Goal: Feedback & Contribution: Submit feedback/report problem

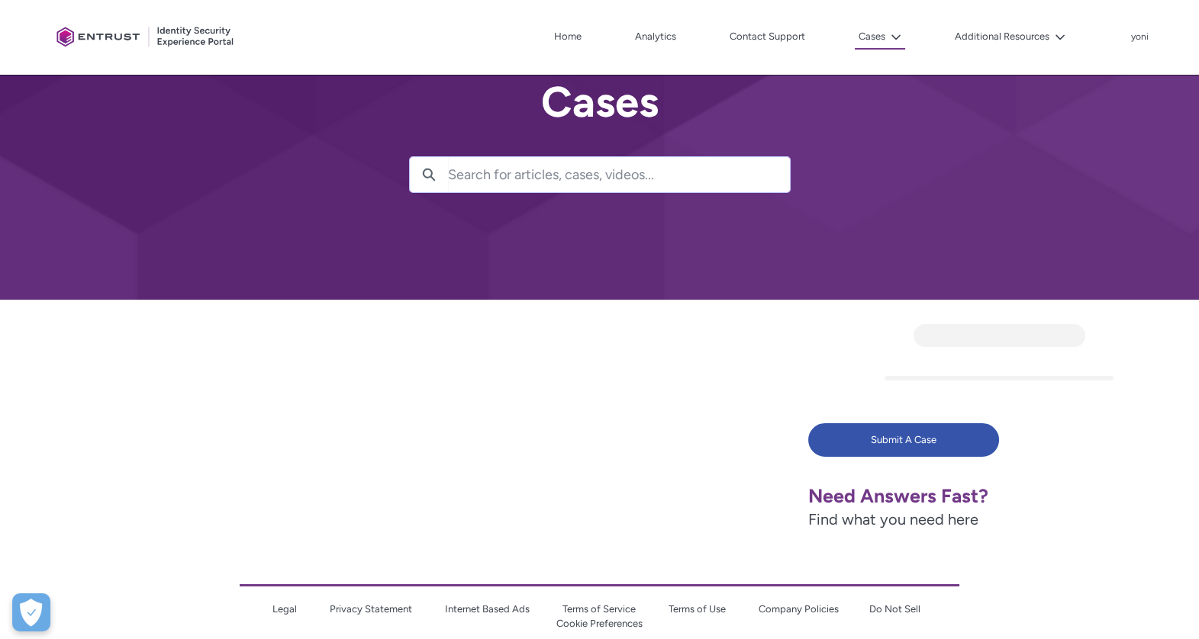
scroll to position [67, 0]
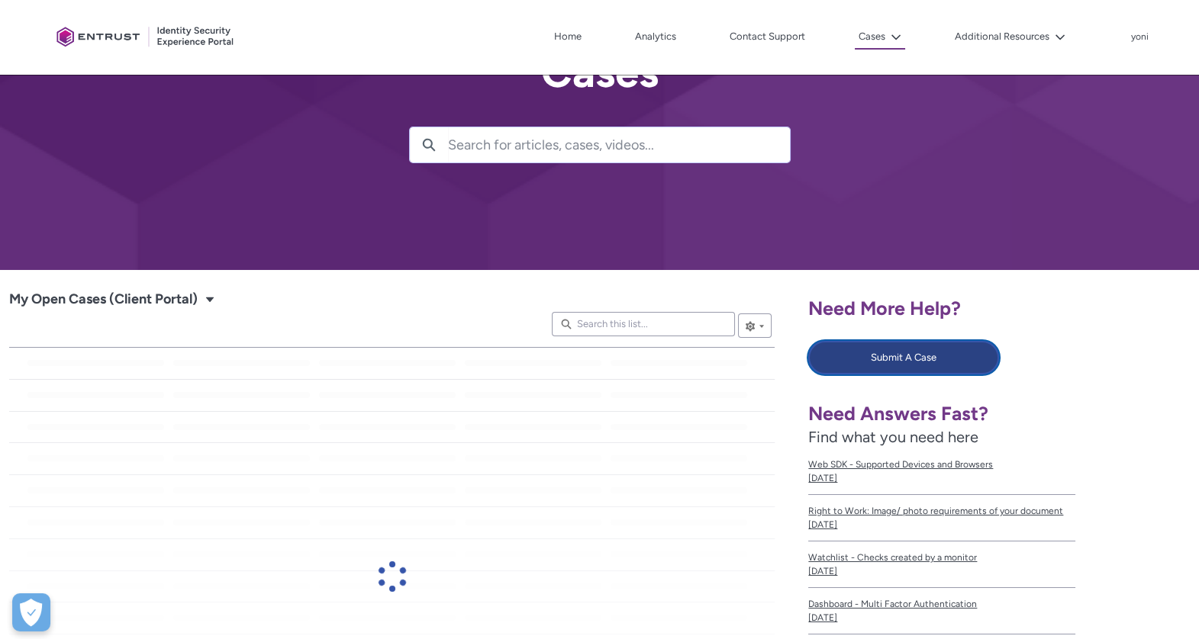
click at [921, 355] on button "Submit A Case" at bounding box center [903, 358] width 191 height 34
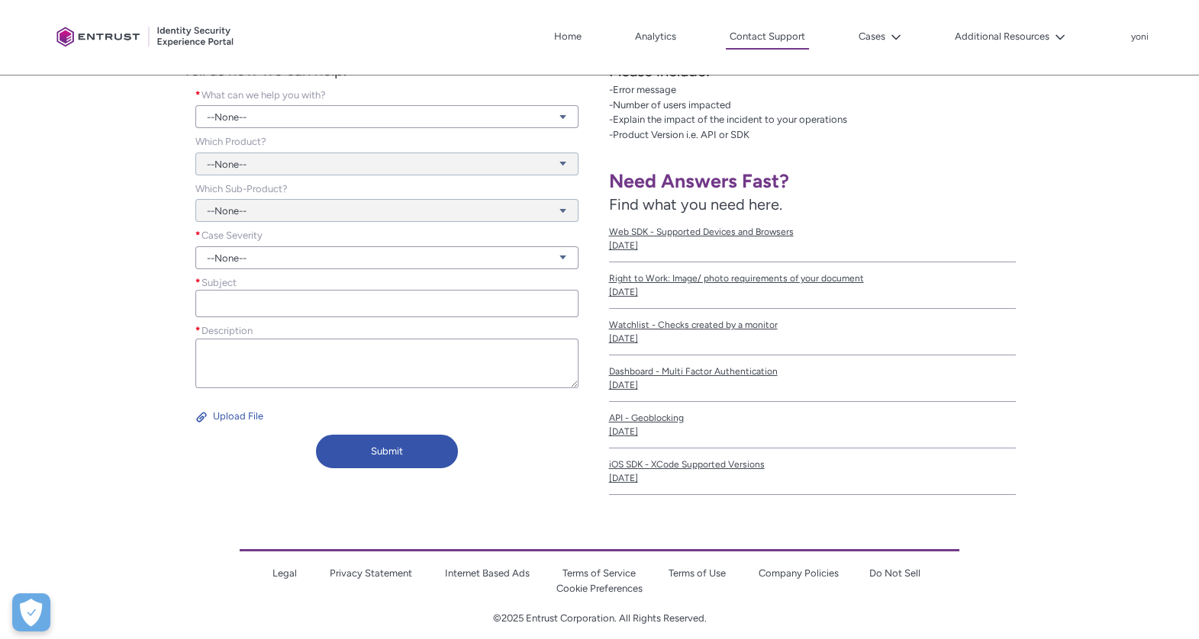
scroll to position [322, 0]
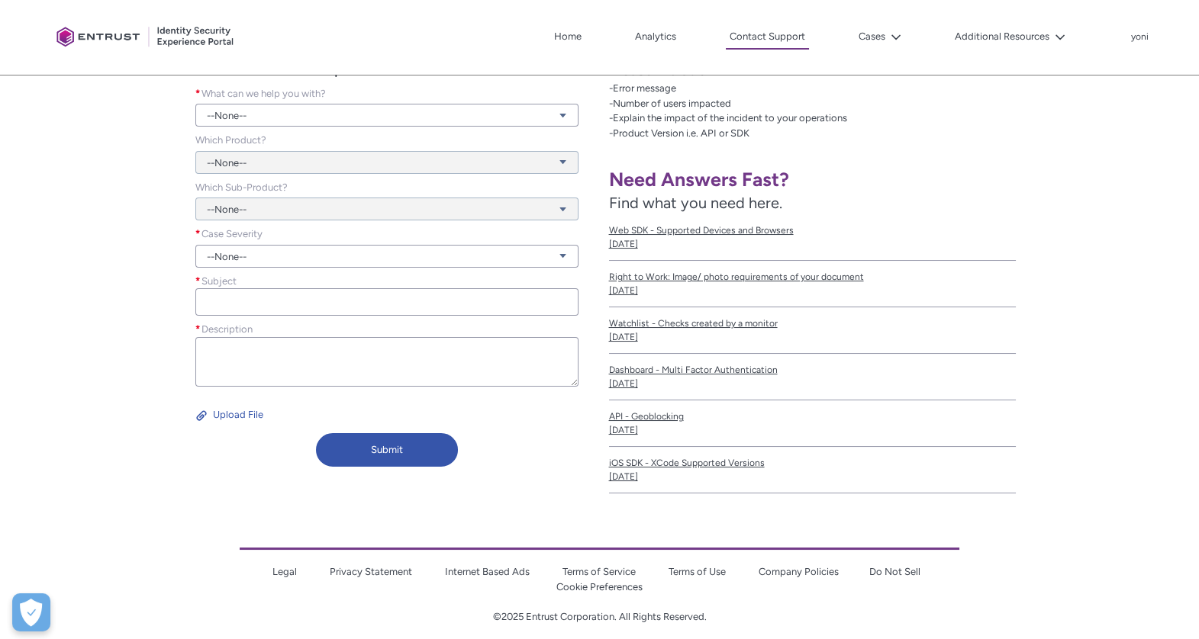
click at [294, 127] on div "What can we help you with? * --None-- View all dependencies" at bounding box center [386, 109] width 407 height 47
click at [296, 113] on link "--None--" at bounding box center [386, 115] width 382 height 23
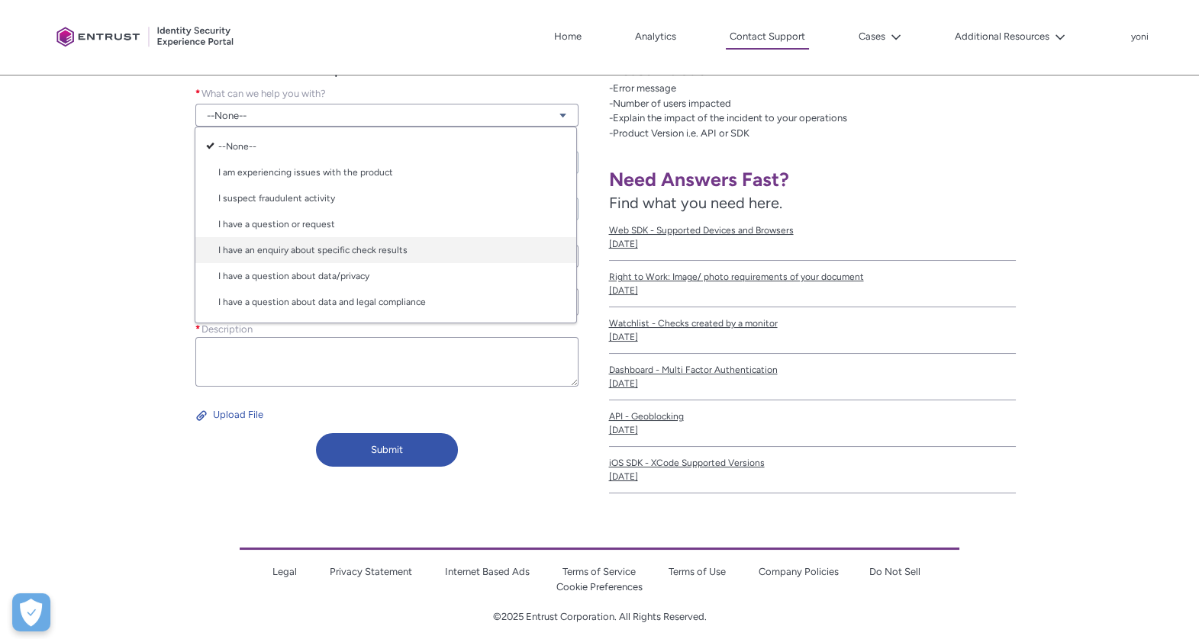
click at [369, 253] on link "I have an enquiry about specific check results" at bounding box center [385, 250] width 381 height 26
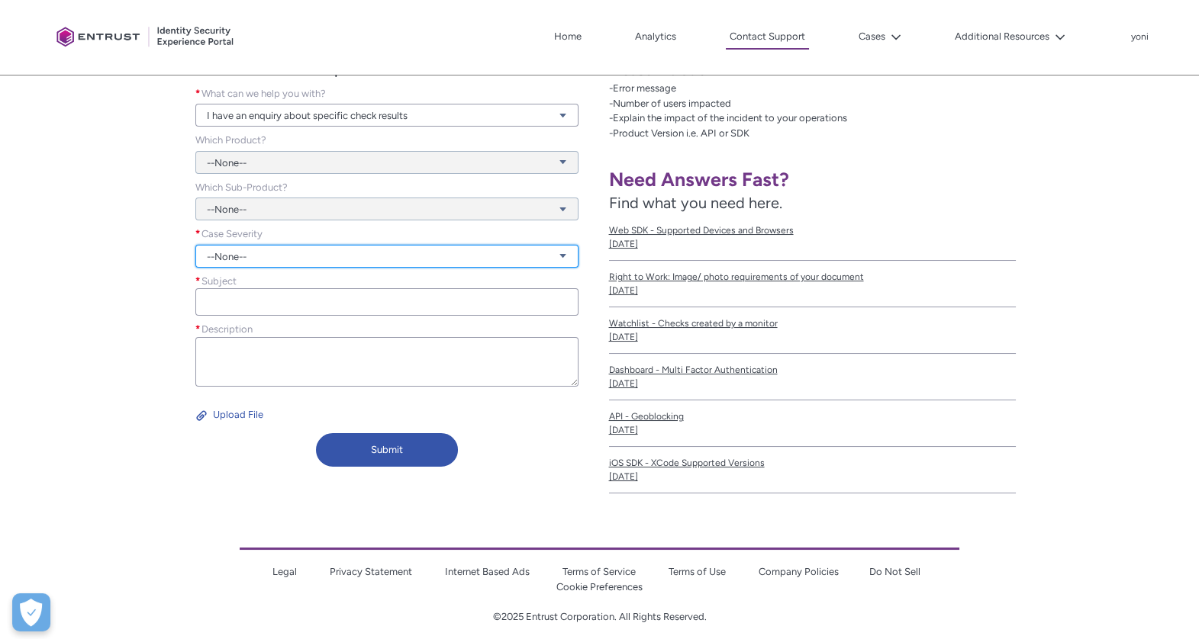
click at [340, 246] on link "--None--" at bounding box center [386, 256] width 382 height 23
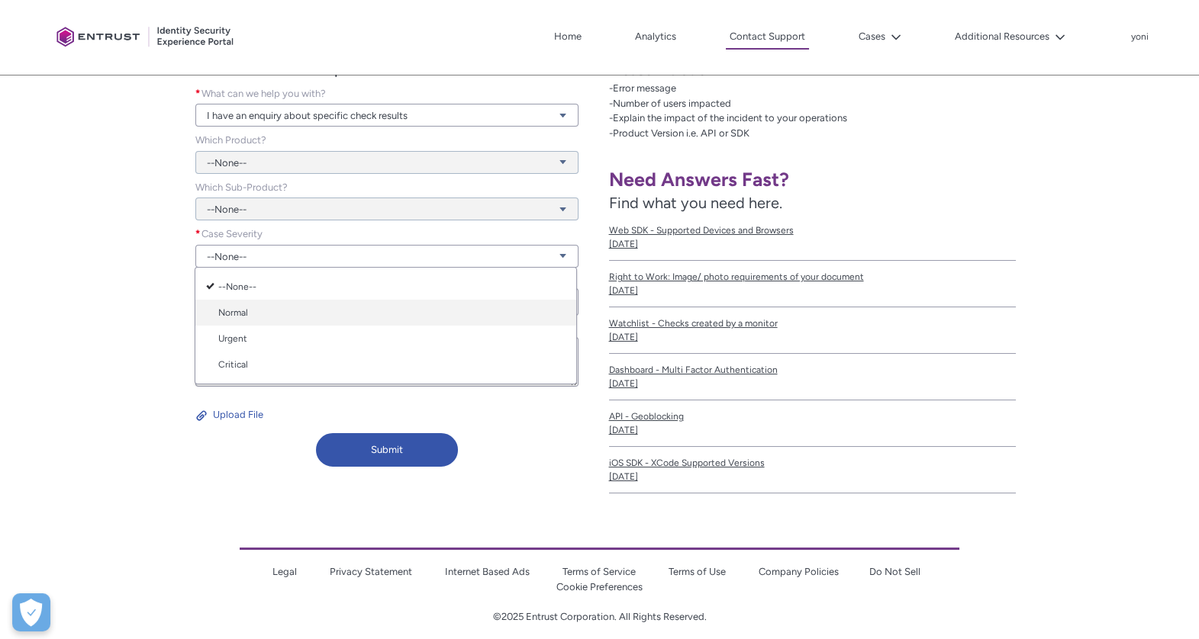
click at [301, 312] on link "Normal" at bounding box center [385, 313] width 381 height 26
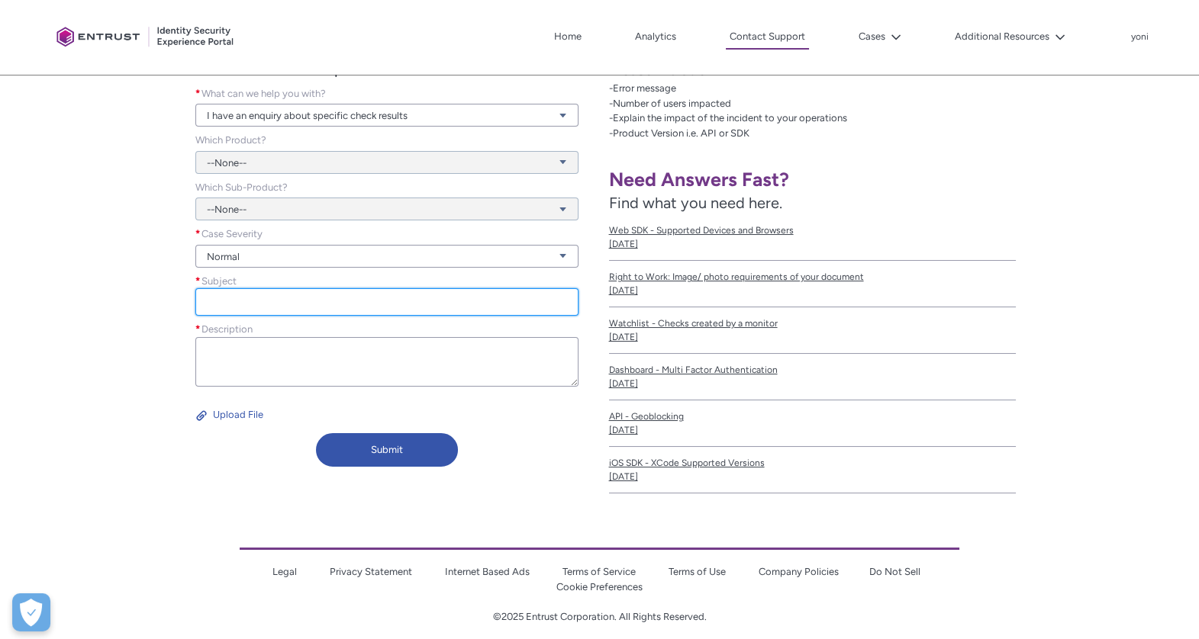
click at [318, 308] on input "Subject *" at bounding box center [386, 301] width 382 height 27
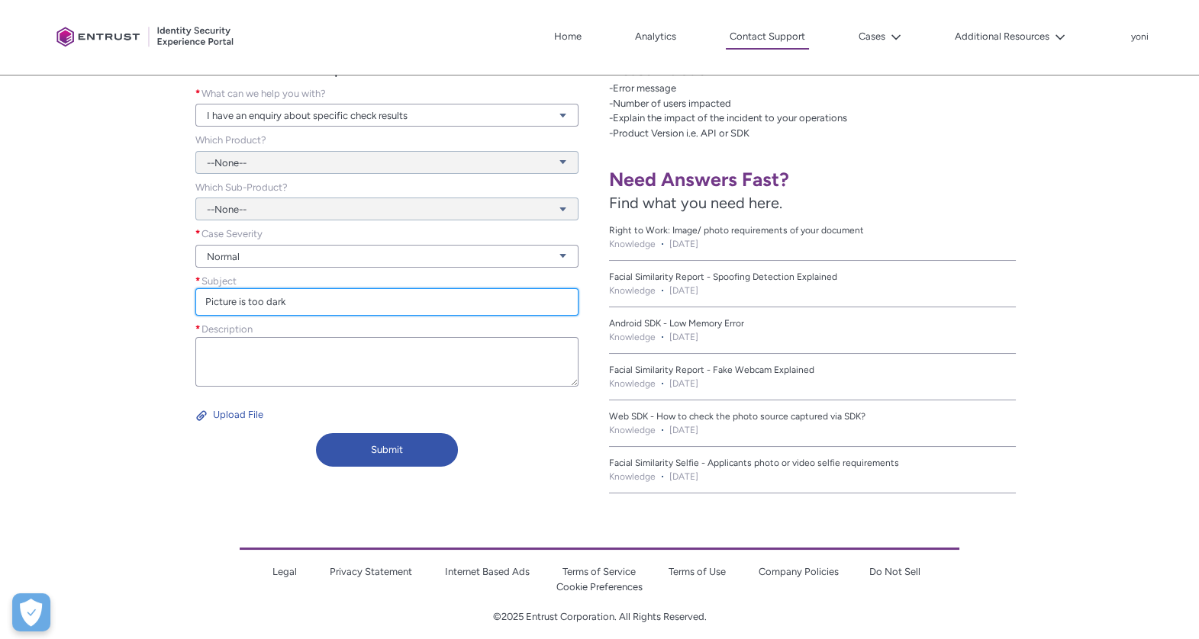
type input "Picture is too dark"
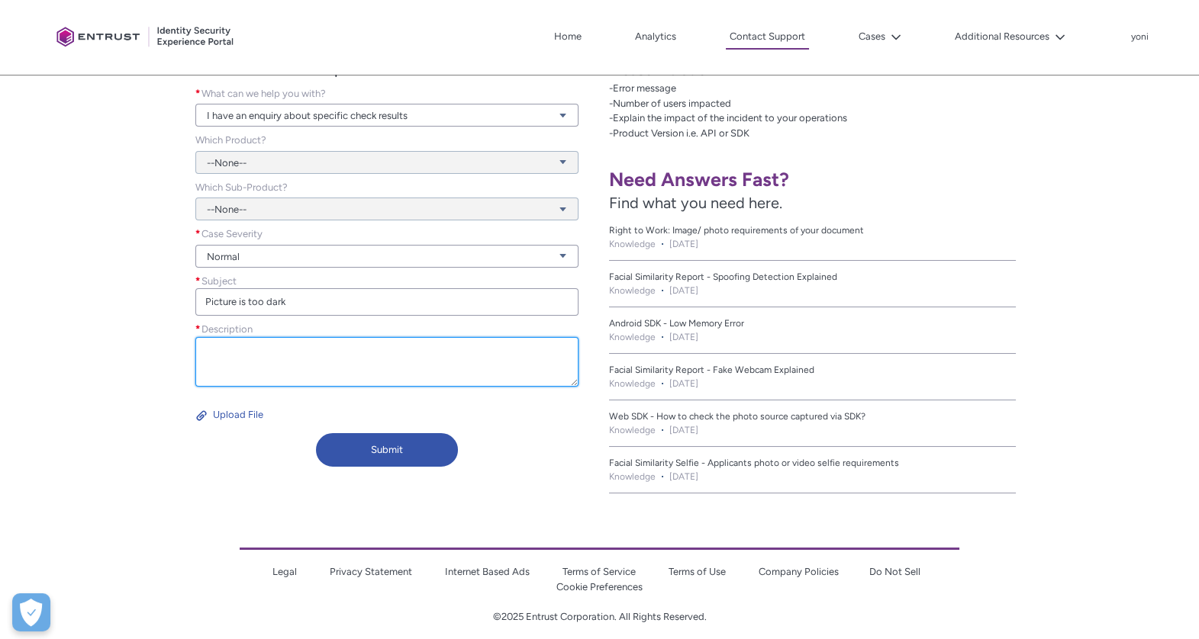
click at [389, 353] on textarea "Description *" at bounding box center [386, 362] width 382 height 50
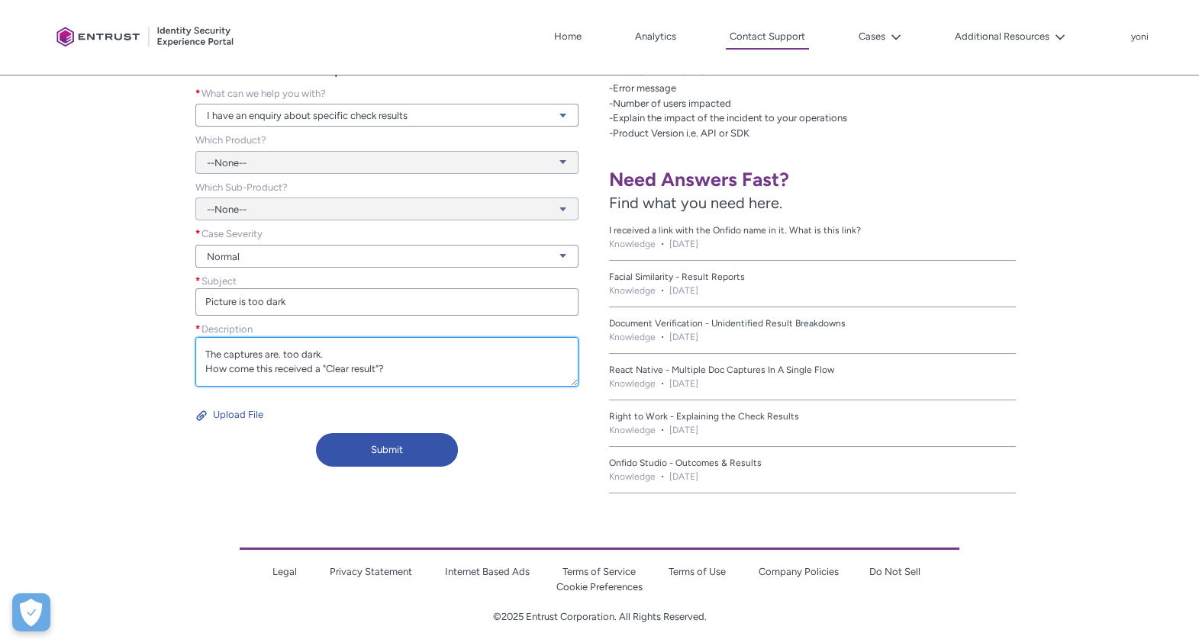
scroll to position [49, 0]
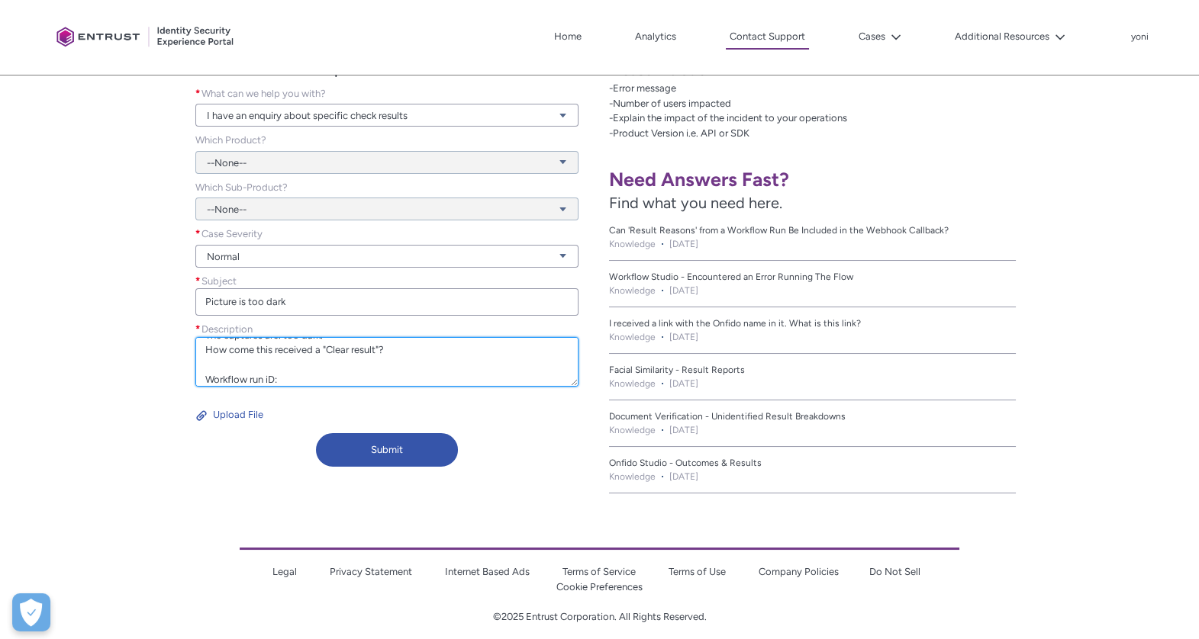
paste textarea "fd1f4cf0-b664-4400-88ad-e7ca883323e8"
drag, startPoint x: 453, startPoint y: 372, endPoint x: 92, endPoint y: 295, distance: 369.6
click at [92, 295] on div "Contact Onfido Customer Support Tell us how we can help. What can we help you w…" at bounding box center [299, 248] width 581 height 449
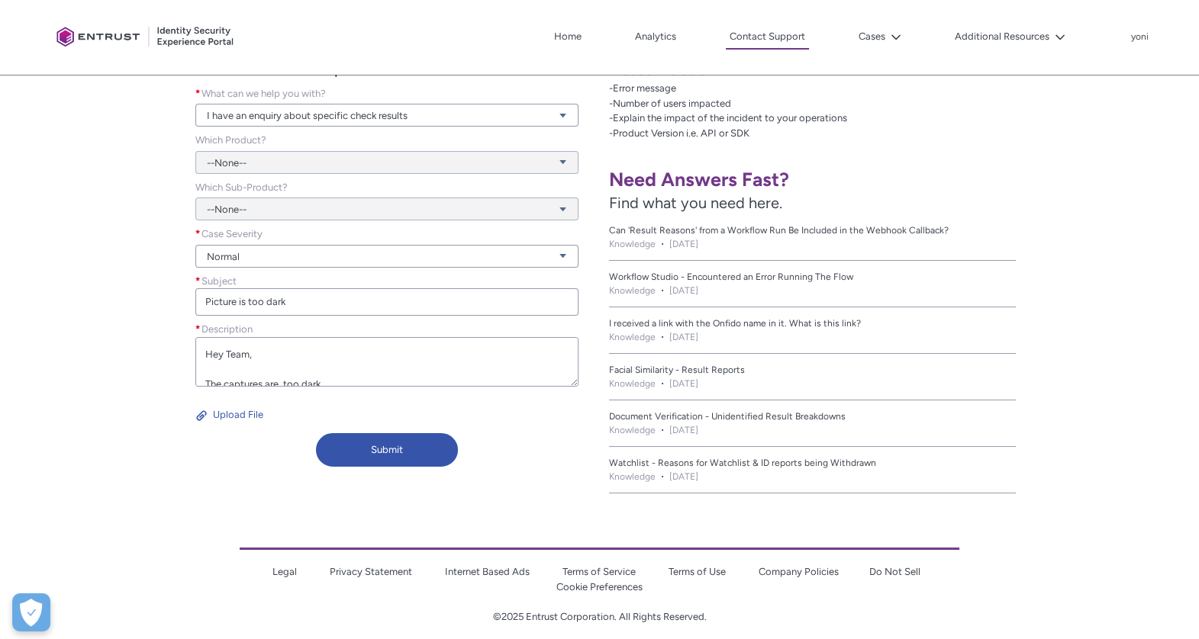
type textarea "Hey Team, The captures are. too dark. How come this received a "Clear result"? …"
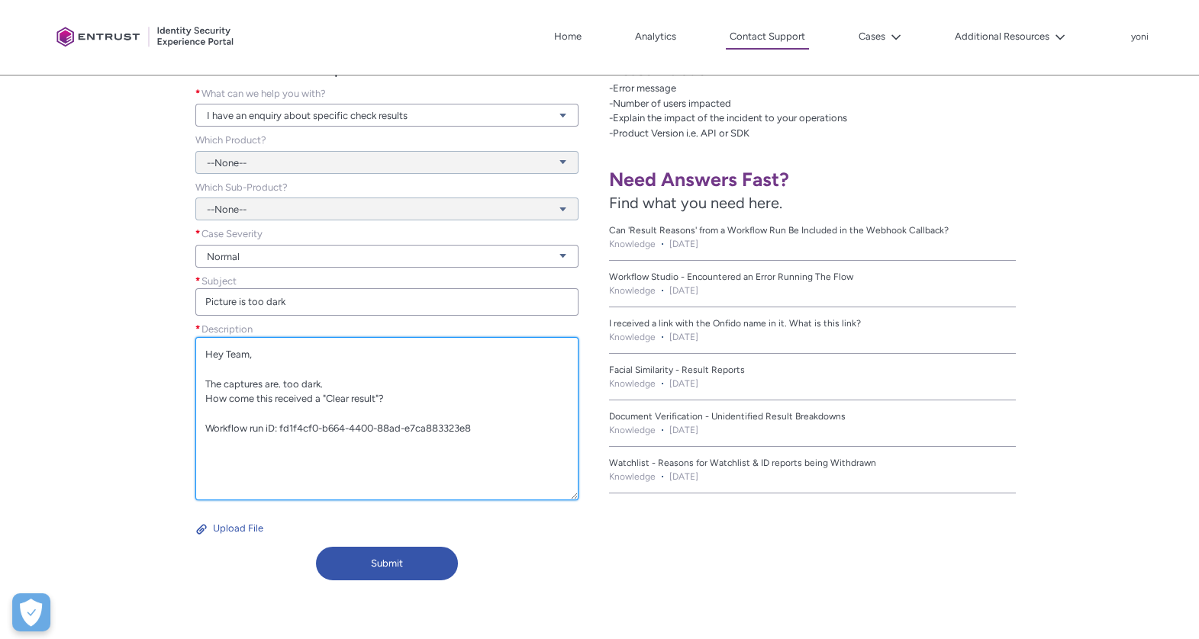
drag, startPoint x: 575, startPoint y: 386, endPoint x: 466, endPoint y: 443, distance: 122.9
click at [588, 510] on div "Description * Hey Team, The captures are. too dark. How come this received a "C…" at bounding box center [386, 416] width 407 height 188
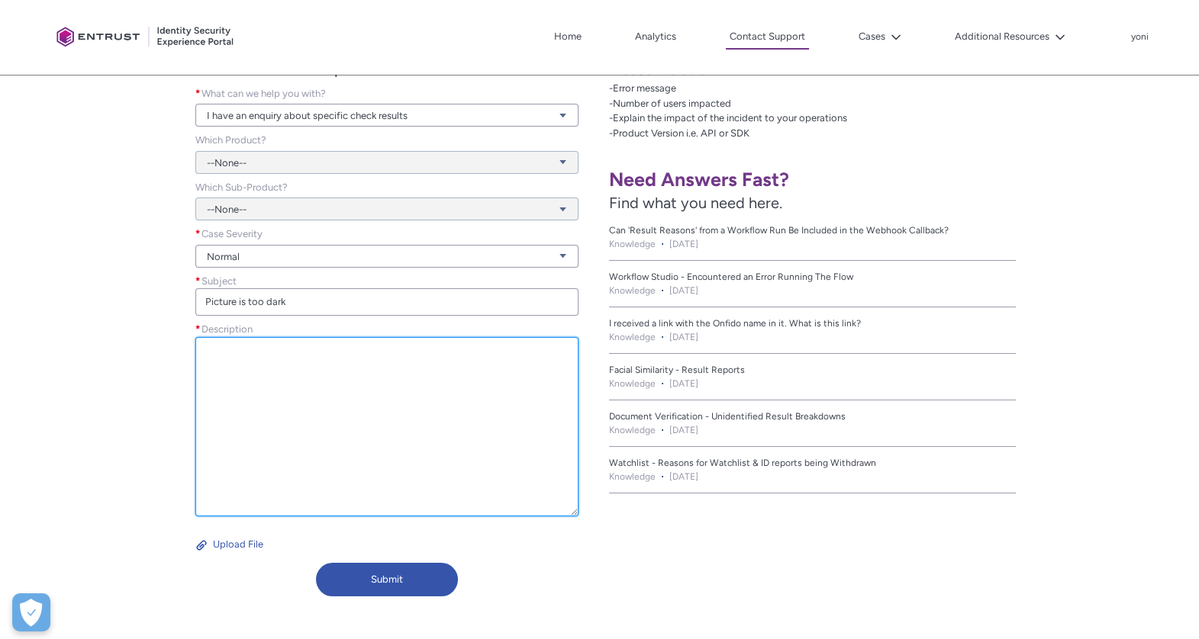
paste textarea "Hey Team, The captures are too dark. How did this receive a “Clear result”? Wor…"
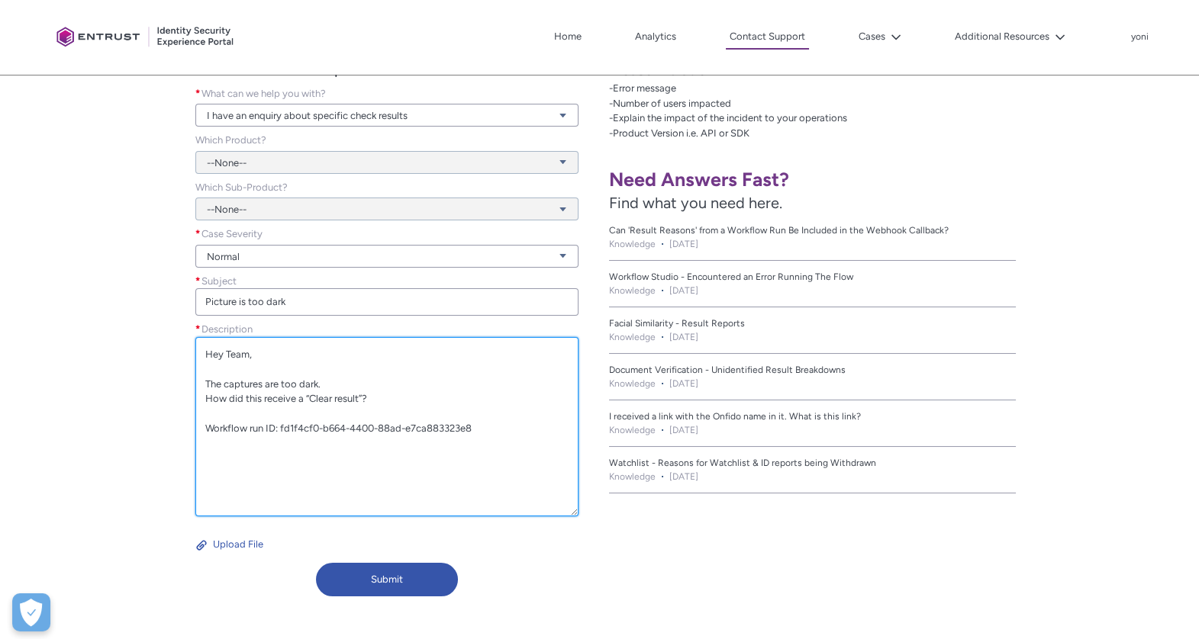
drag, startPoint x: 491, startPoint y: 422, endPoint x: 284, endPoint y: 432, distance: 207.8
click at [282, 431] on textarea "Hey Team, The captures are too dark. How did this receive a “Clear result”? Wor…" at bounding box center [386, 426] width 382 height 179
paste textarea "fd1f4cf0-b664-4400-88ad-e7ca883323e8"
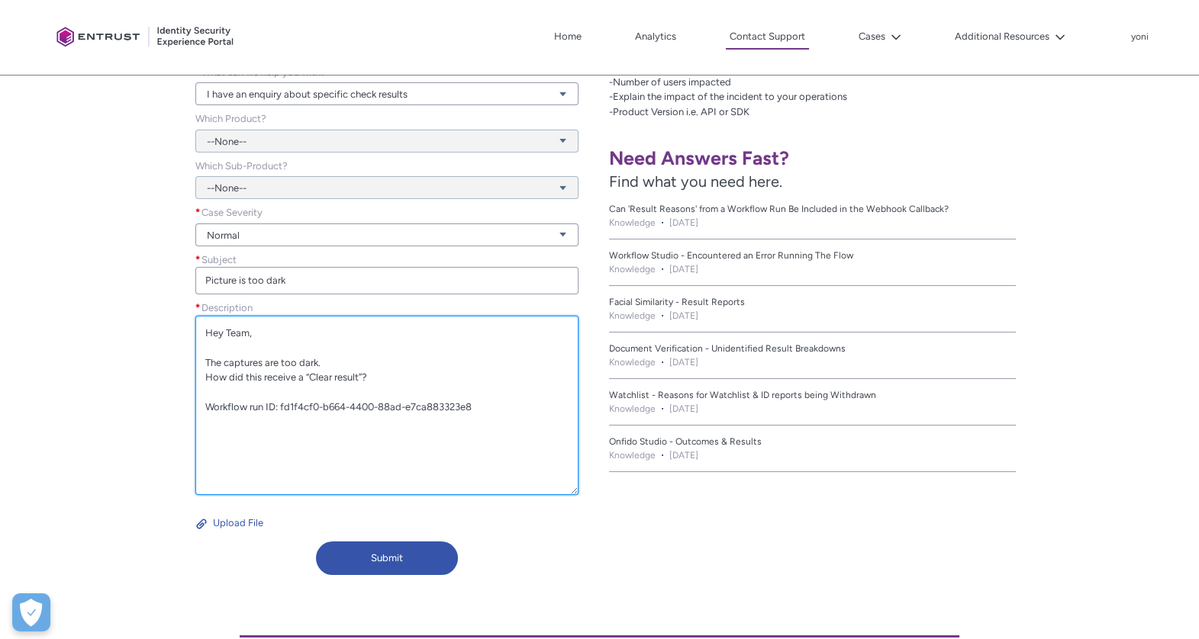
scroll to position [343, 0]
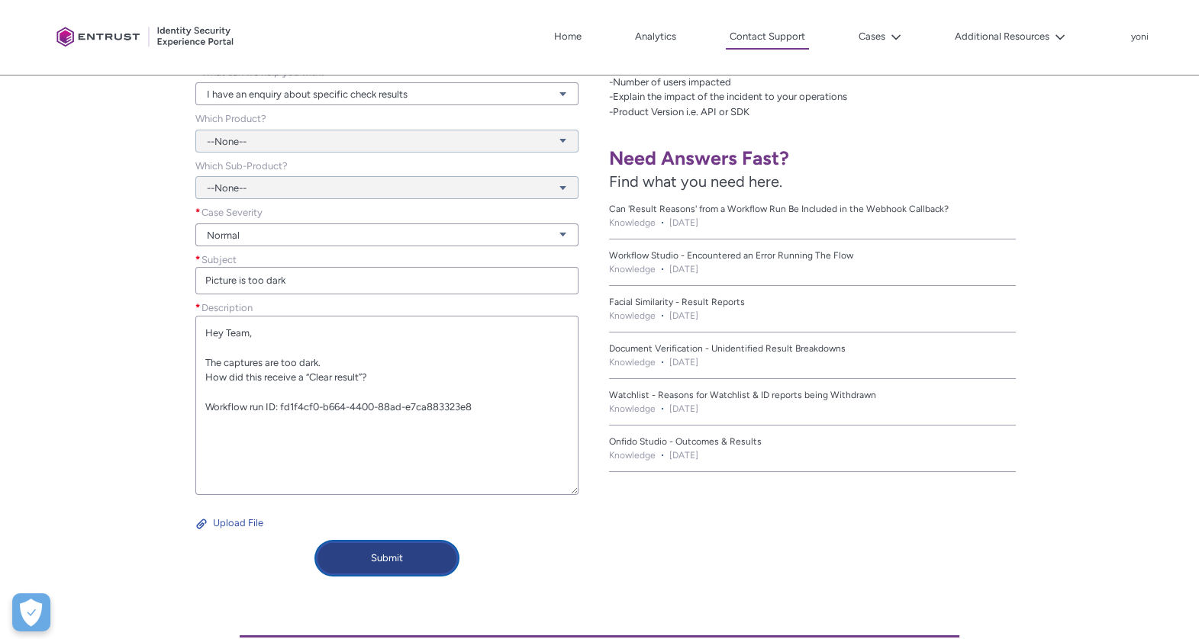
type textarea "Hey Team, The captures are too dark. How did this receive a “Clear result”? Wor…"
click at [417, 556] on button "Submit" at bounding box center [387, 559] width 143 height 34
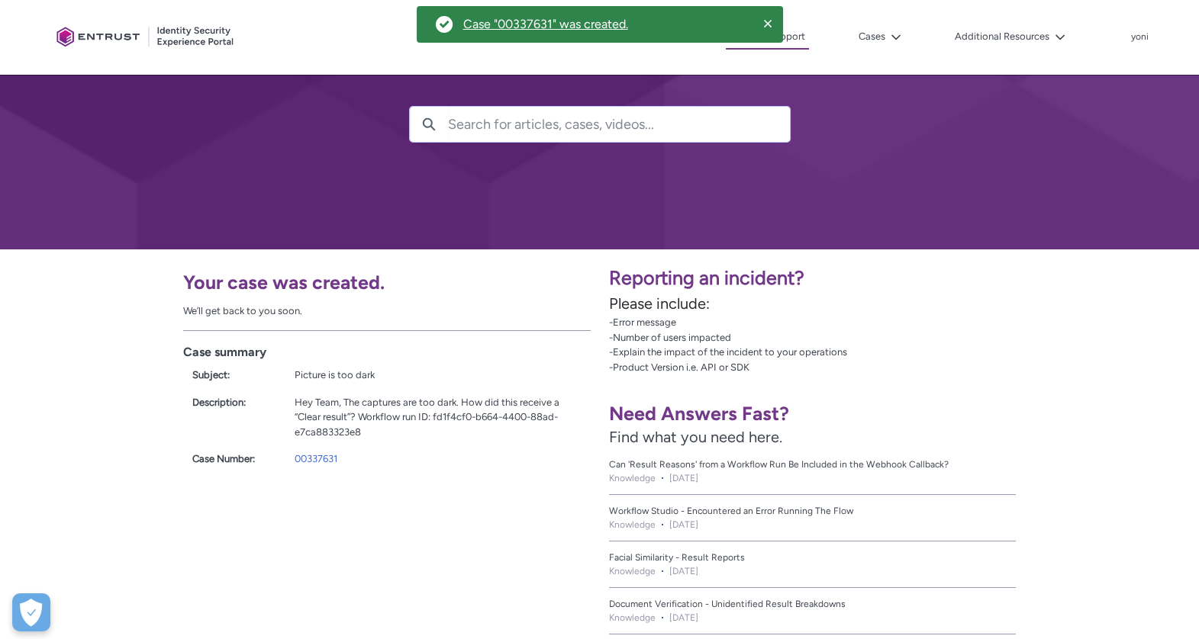
scroll to position [66, 0]
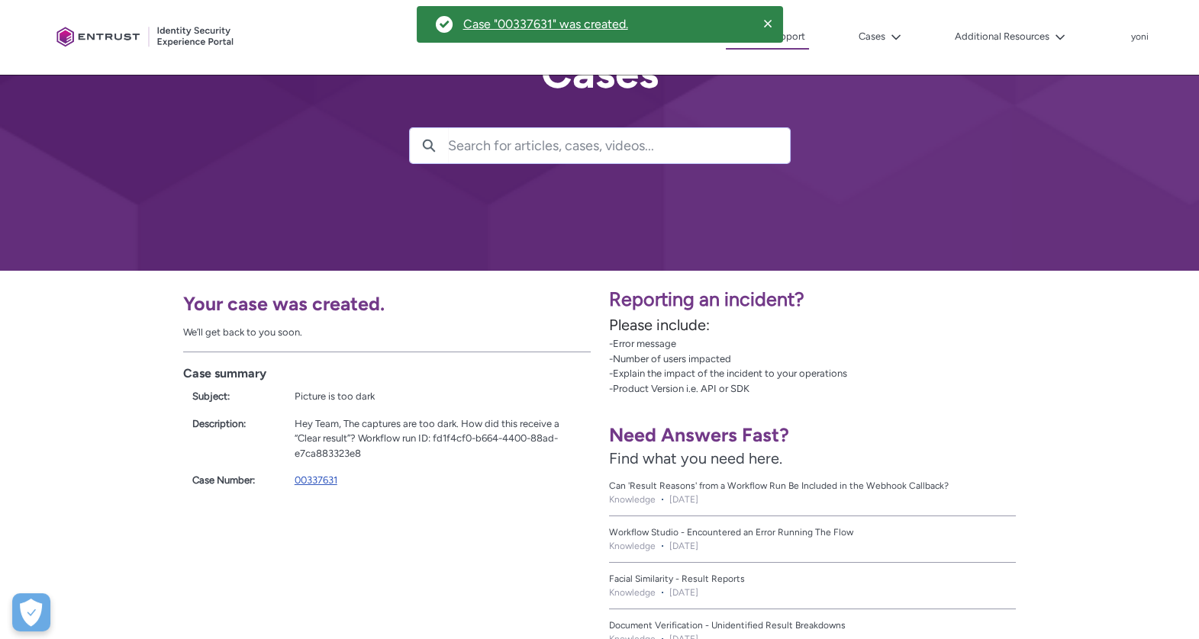
click at [311, 481] on link "00337631" at bounding box center [316, 480] width 43 height 11
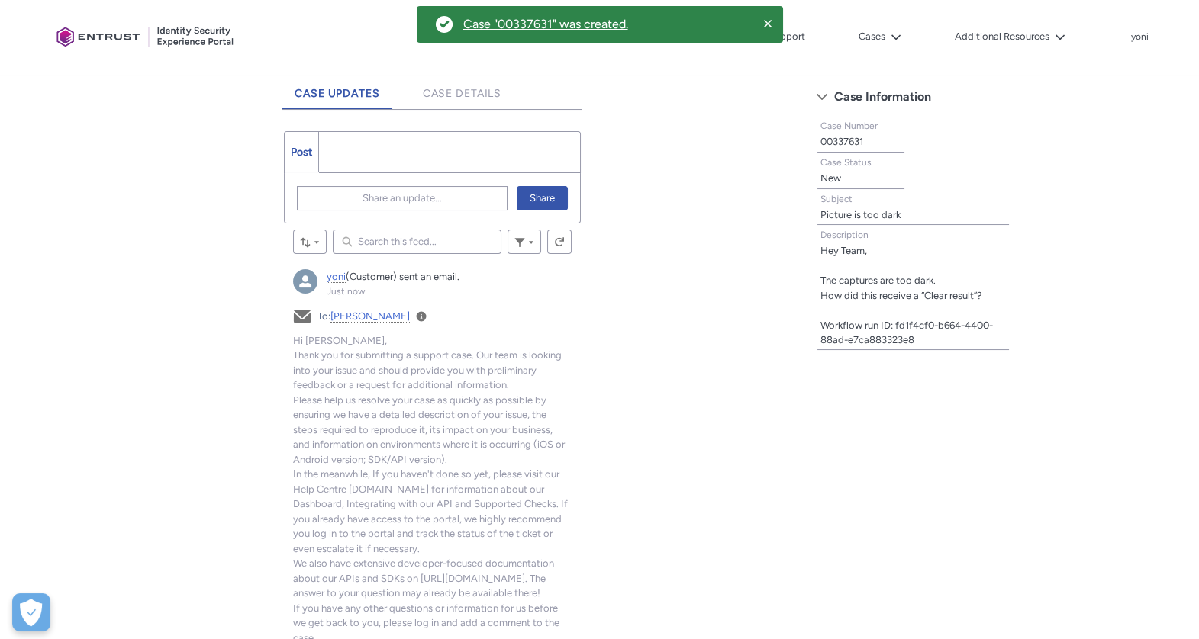
scroll to position [404, 0]
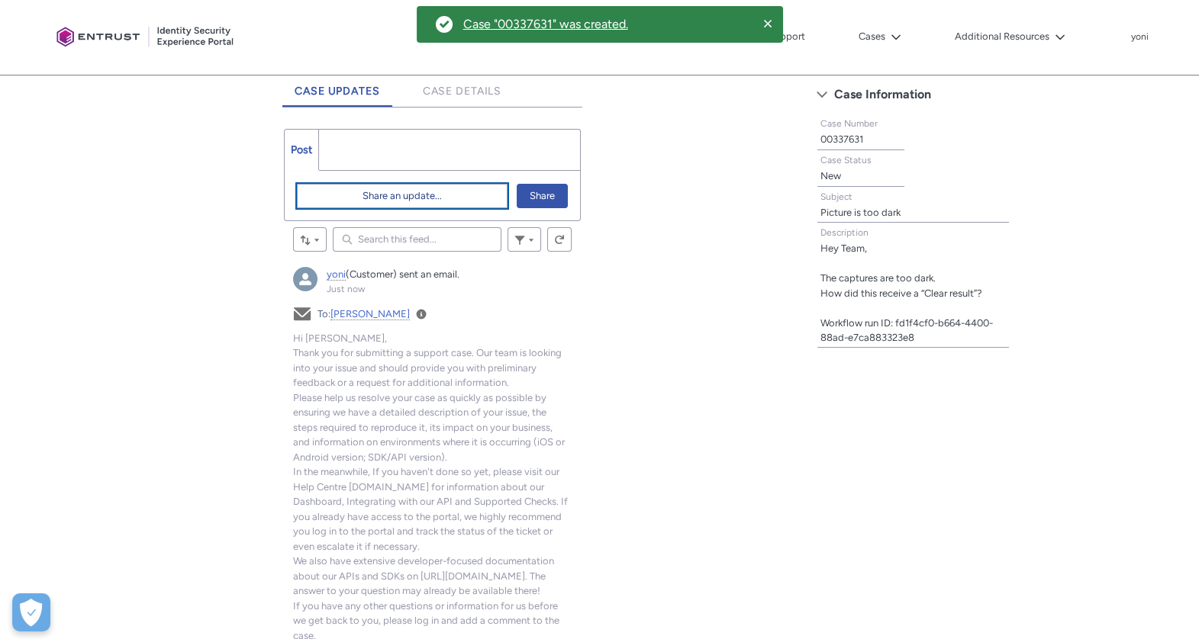
click at [395, 194] on span "Share an update..." at bounding box center [401, 196] width 79 height 23
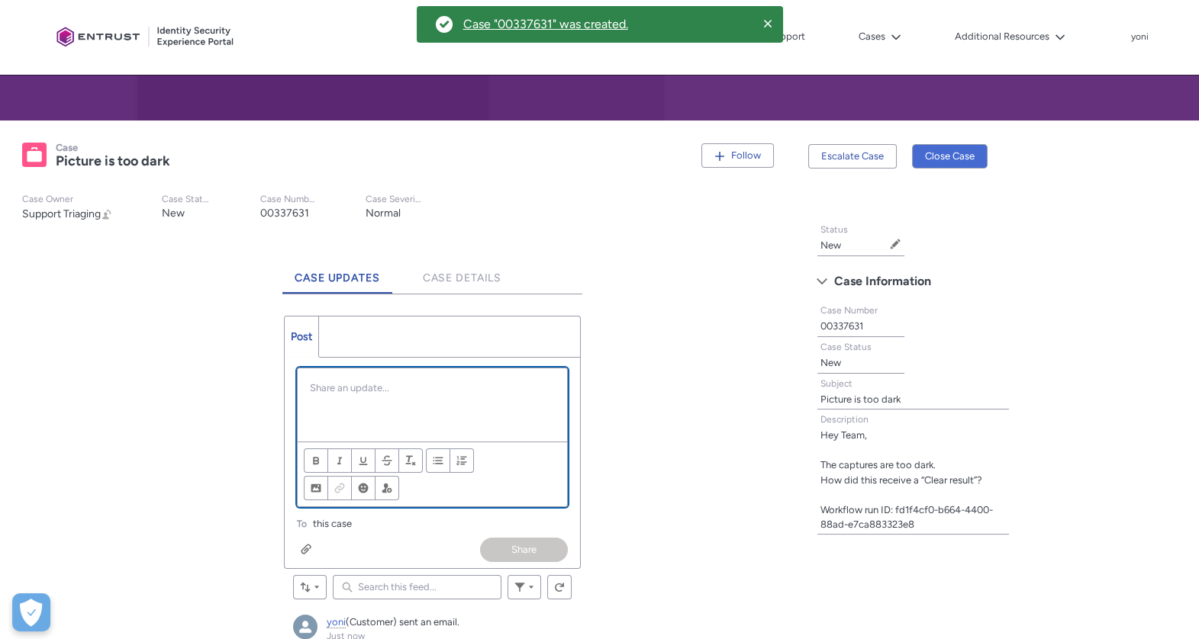
scroll to position [237, 0]
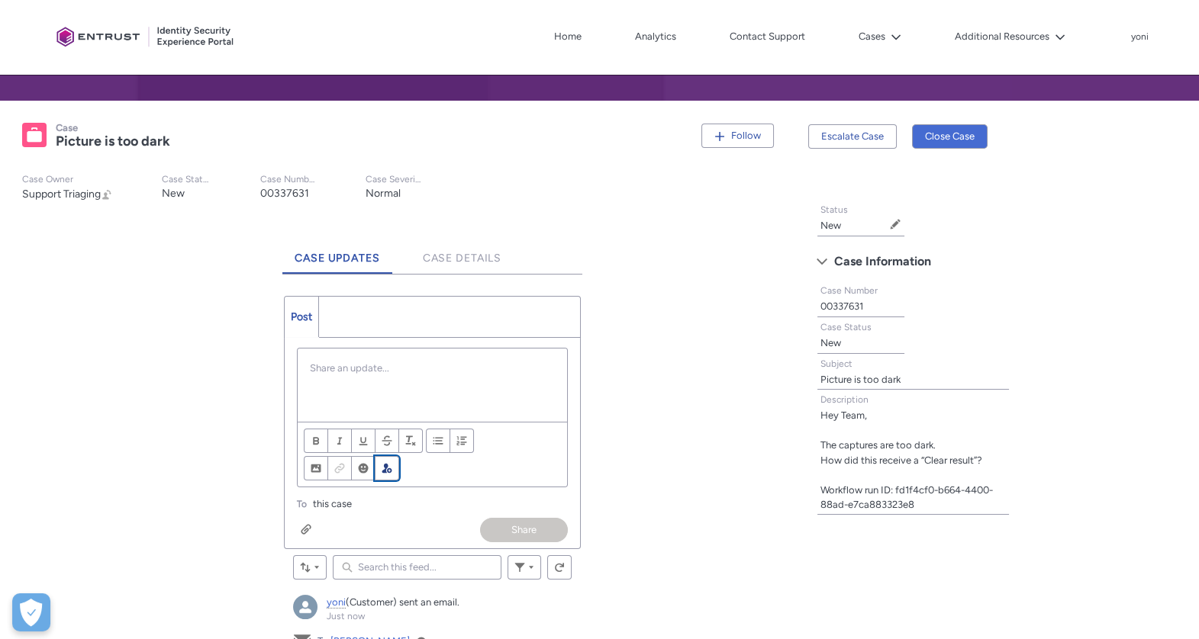
click at [378, 471] on button "@Mention people and groups" at bounding box center [387, 468] width 24 height 24
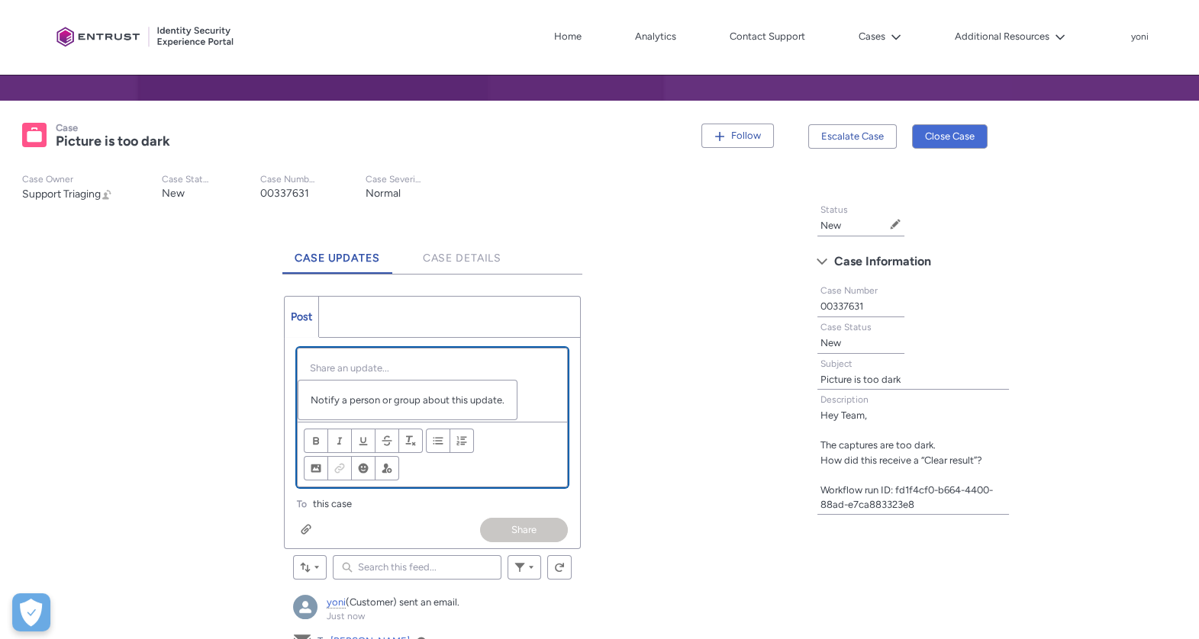
scroll to position [326, 0]
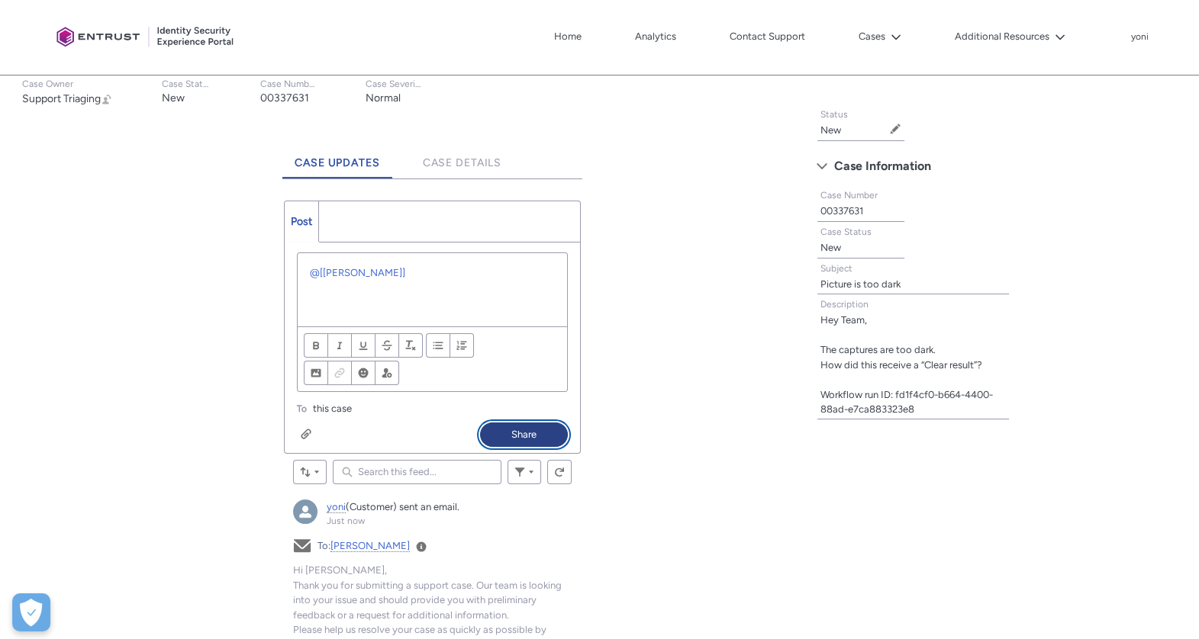
click at [521, 436] on button "Share" at bounding box center [524, 435] width 88 height 24
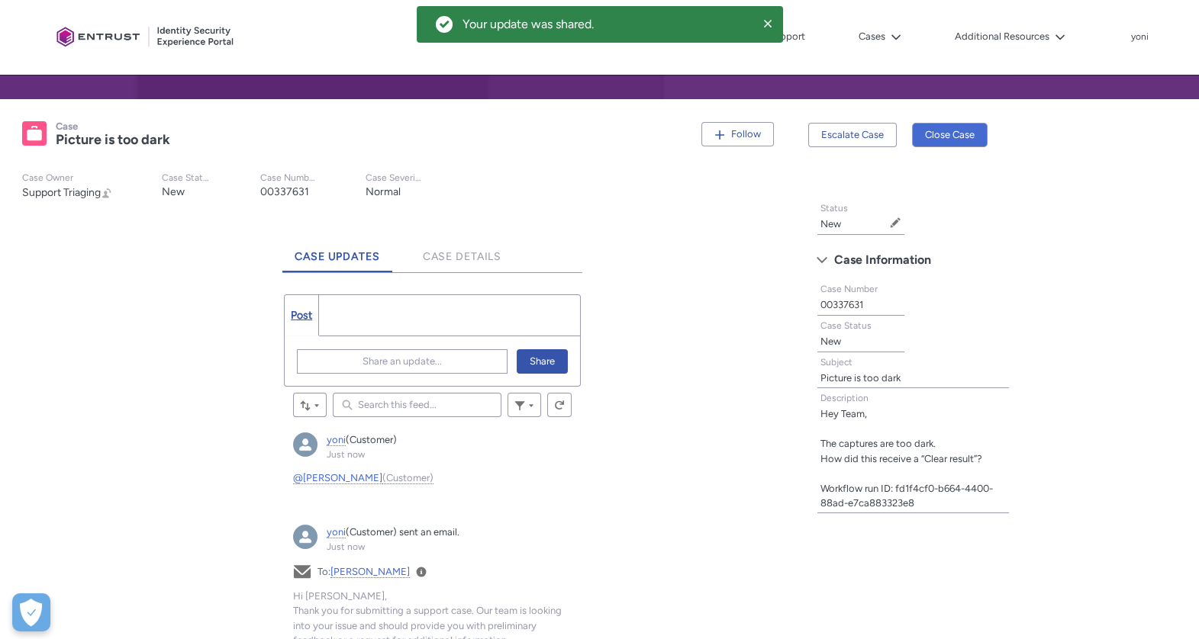
scroll to position [210, 0]
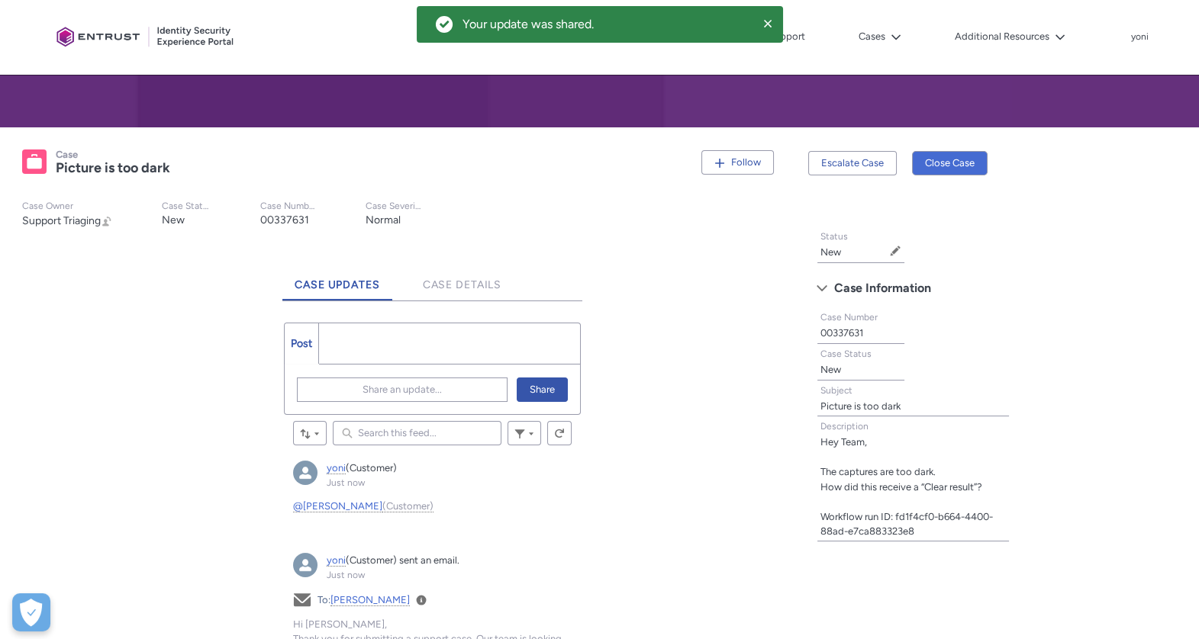
click at [856, 329] on lightning-formatted-text "00337631" at bounding box center [841, 332] width 43 height 11
copy lightning-formatted-text "00337631"
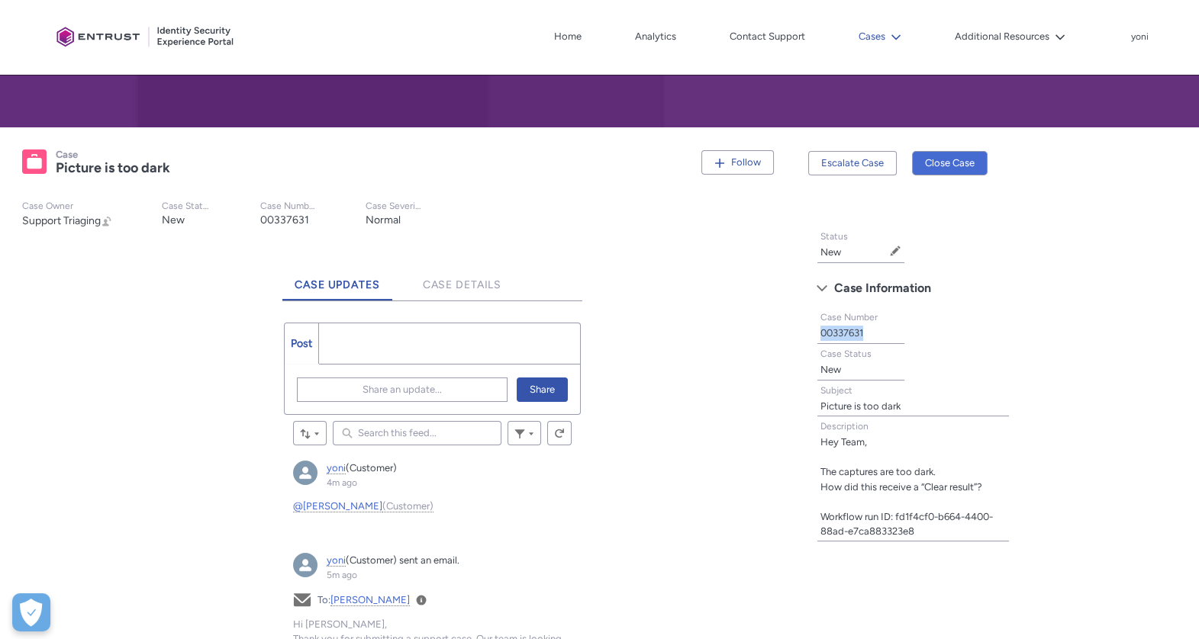
click at [903, 37] on button "Cases" at bounding box center [880, 36] width 50 height 23
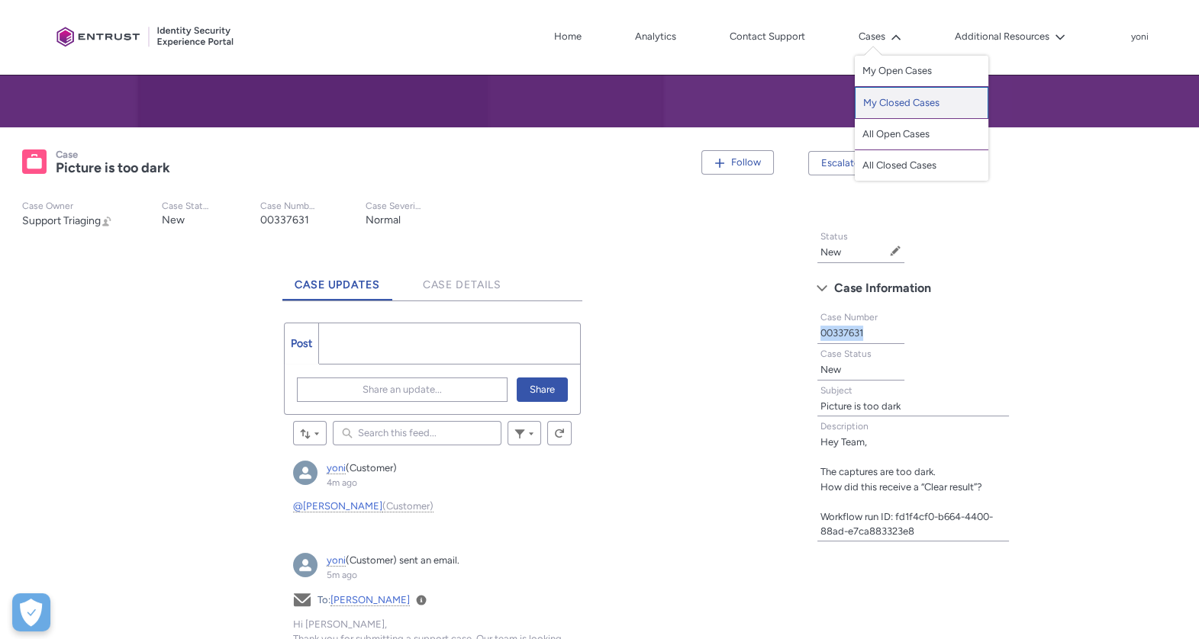
click at [922, 108] on link "My Closed Cases" at bounding box center [922, 103] width 134 height 32
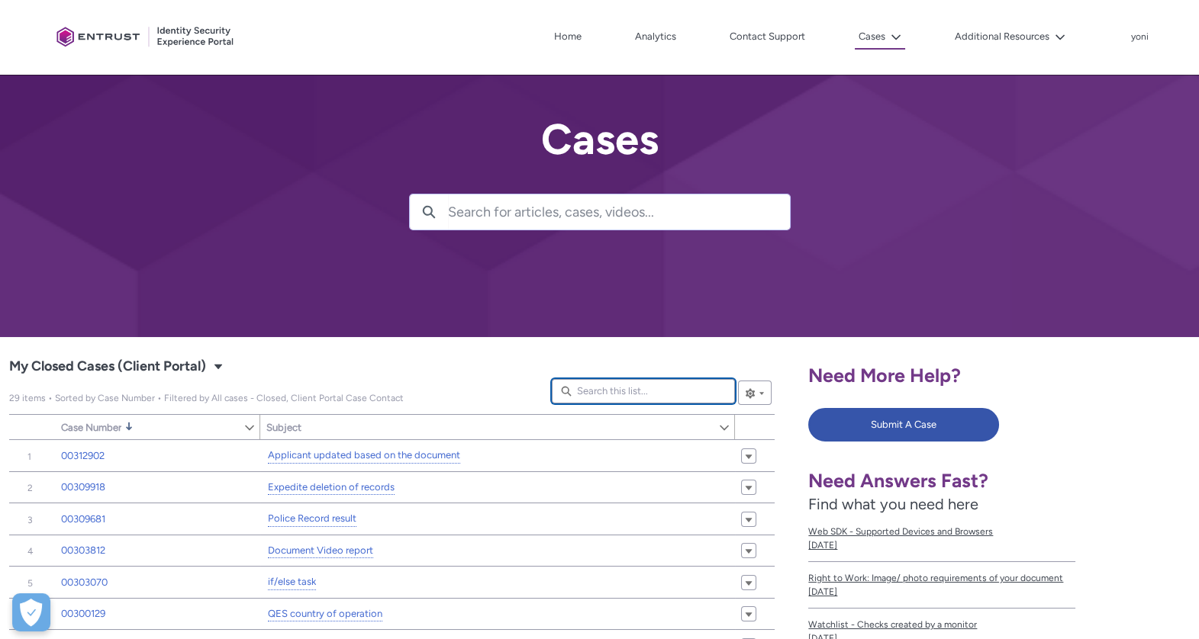
click at [609, 398] on input "Search this list..." at bounding box center [643, 391] width 183 height 24
type lightning-primitive-input-simple "b"
type input "b"
type lightning-primitive-input-simple "bl"
type input "bl"
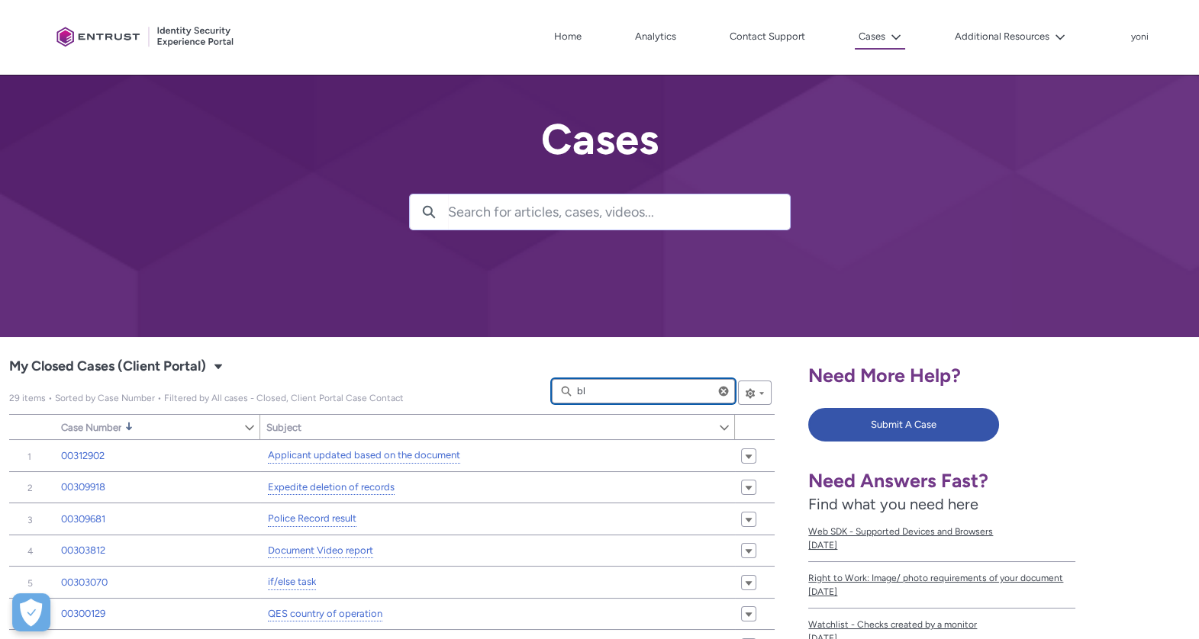
type lightning-primitive-input-simple "bla"
type input "bla"
type lightning-primitive-input-simple "blac"
type input "blac"
type lightning-primitive-input-simple "black"
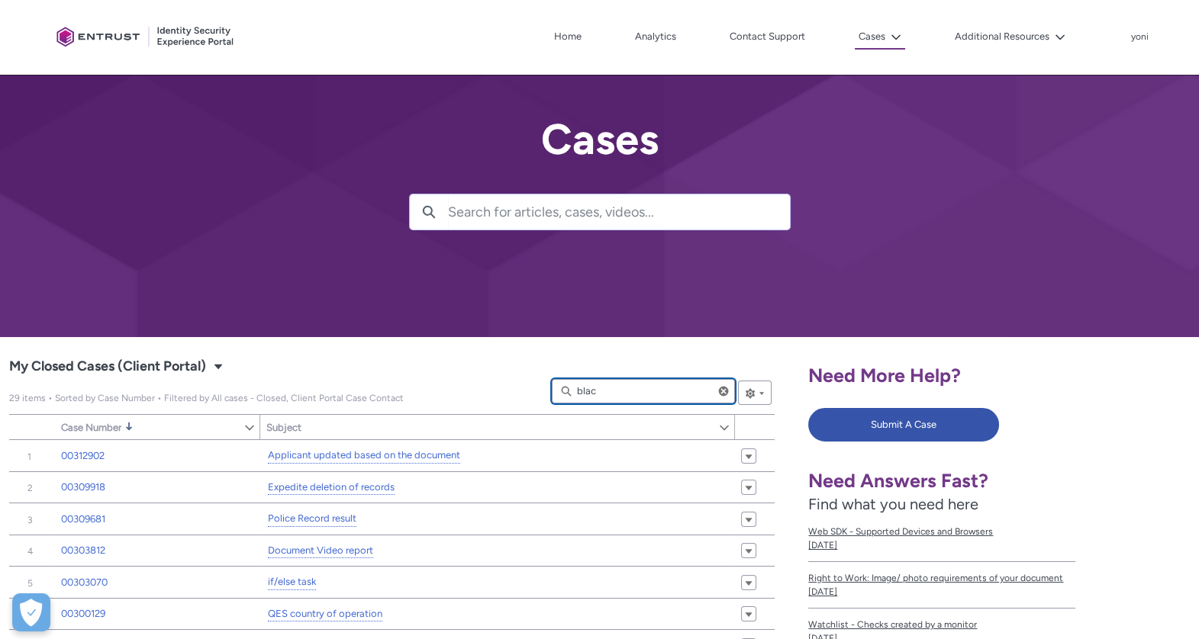
type input "black"
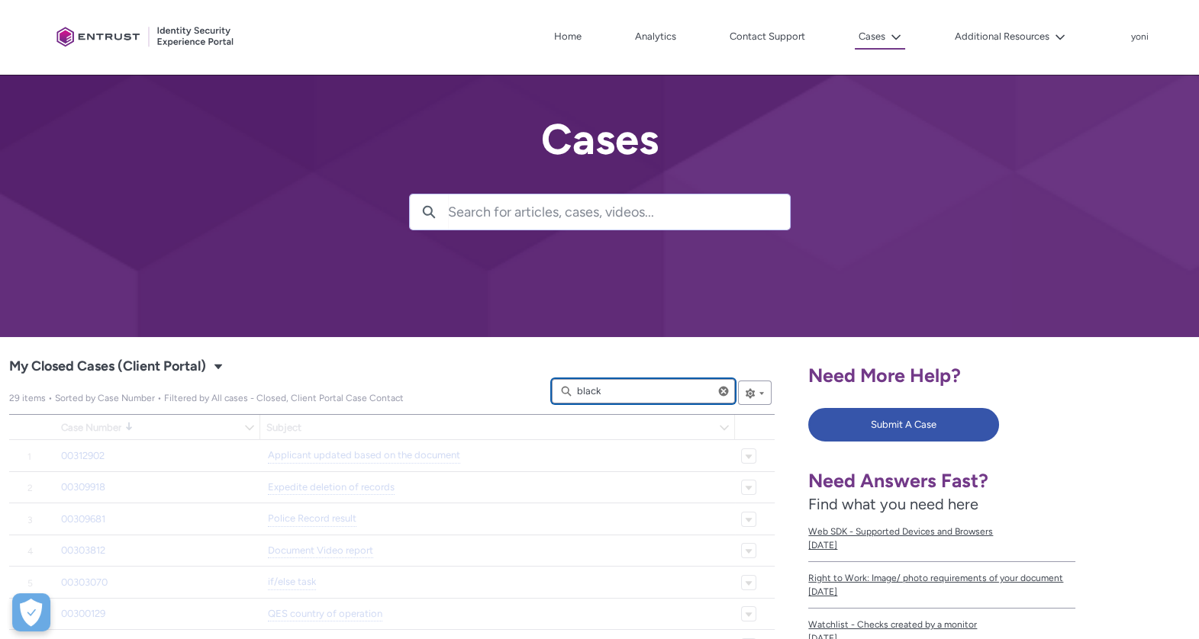
type input "446"
type input "445"
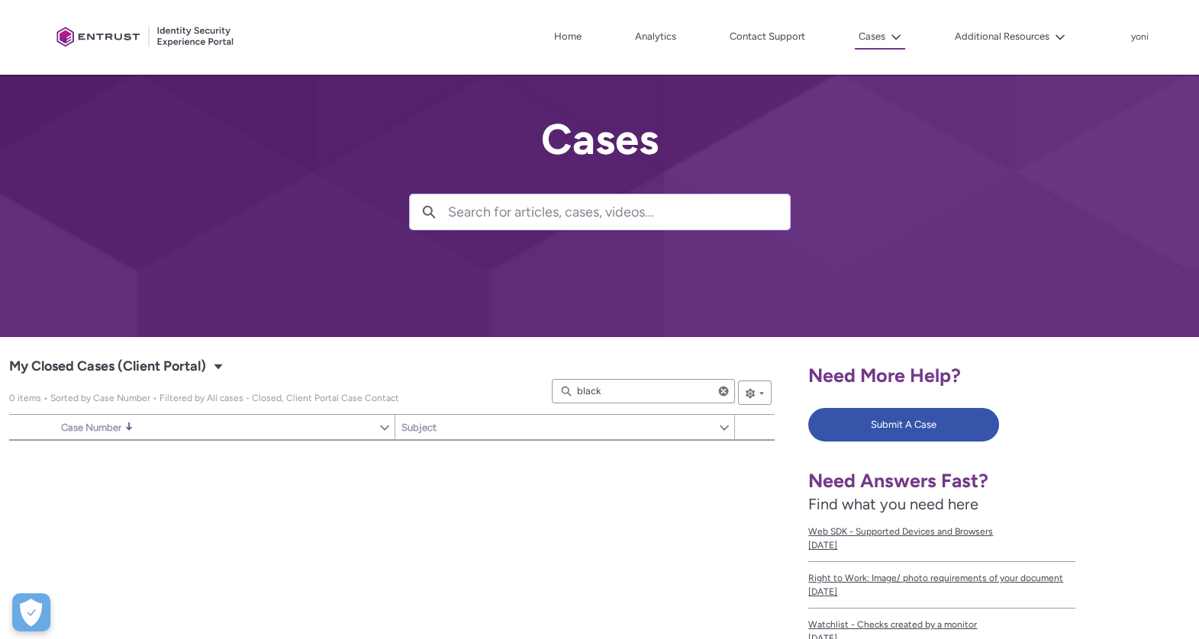
click at [613, 378] on div "Cases My Closed Cases (Client Portal) Select a List View: Cases" at bounding box center [390, 367] width 763 height 25
click at [609, 388] on input "black" at bounding box center [643, 391] width 183 height 24
type lightning-primitive-input-simple "d"
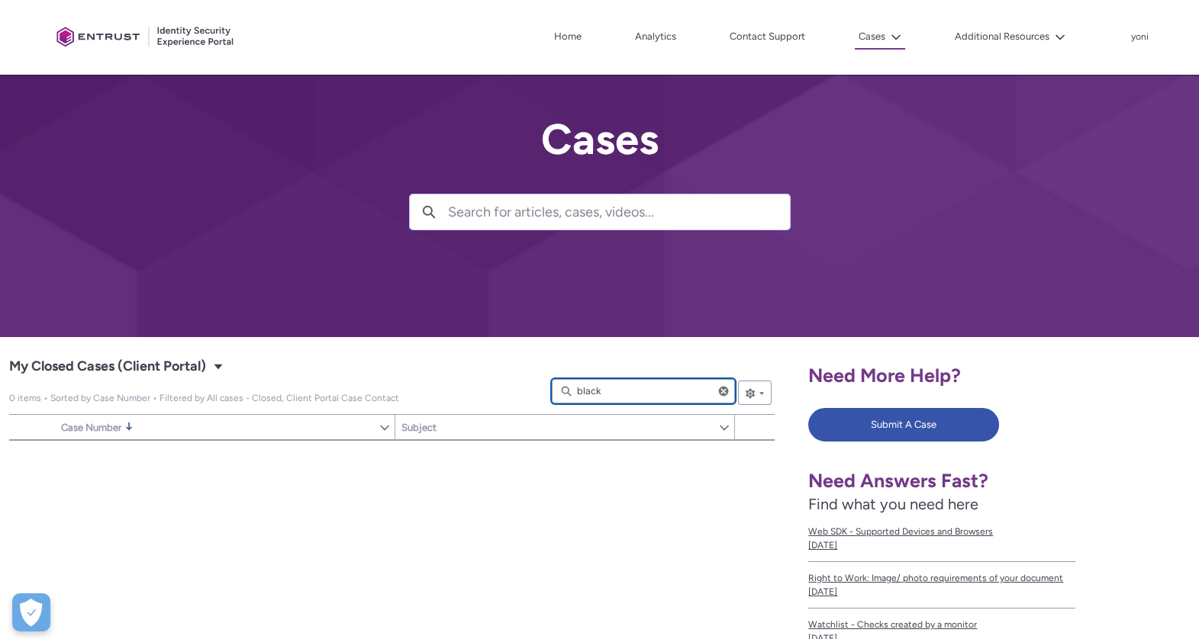
type input "d"
type lightning-primitive-input-simple "da"
type input "da"
type lightning-primitive-input-simple "dar"
type input "dar"
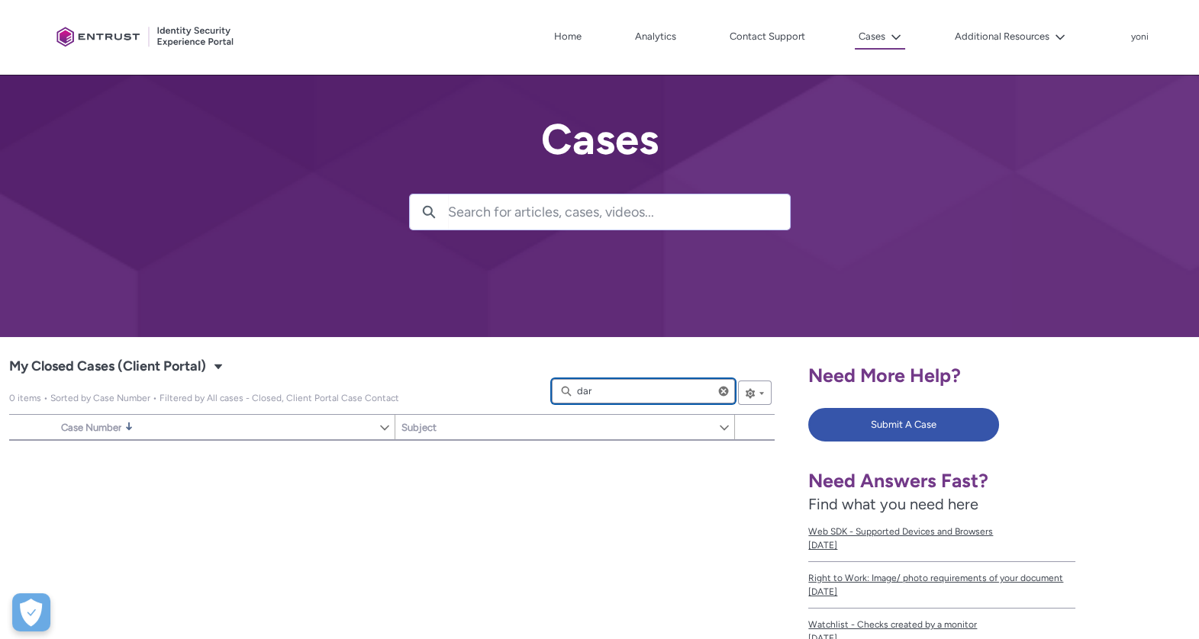
type lightning-primitive-input-simple "dark"
type input "dark"
type input "378"
type input "513"
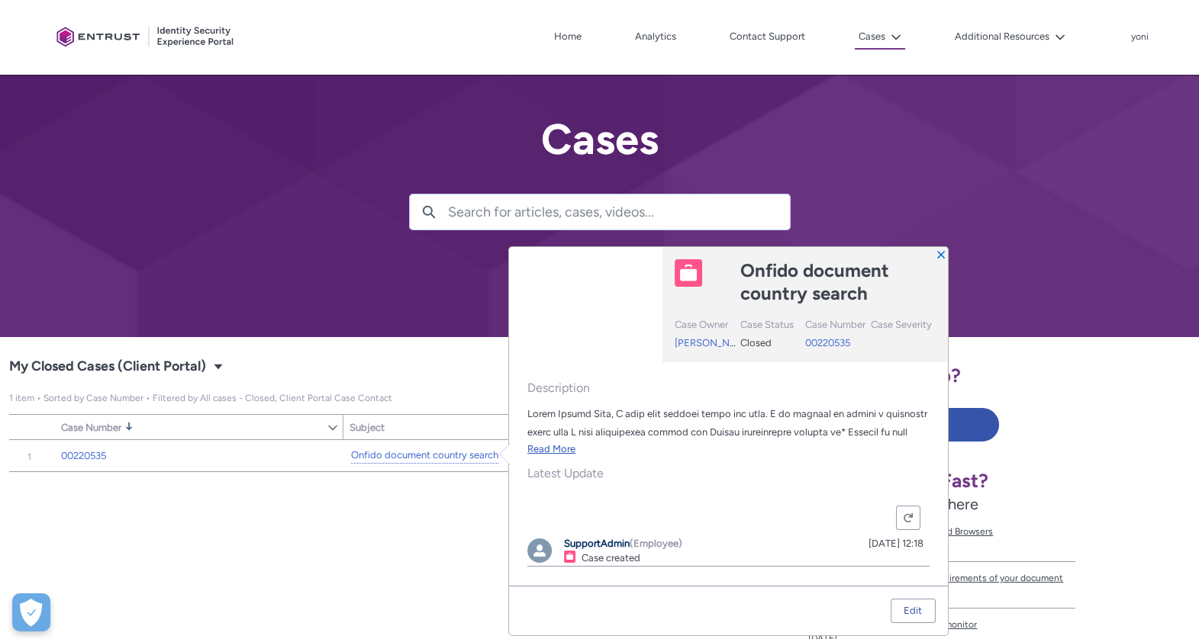
click at [542, 453] on link "Read More" at bounding box center [551, 448] width 48 height 11
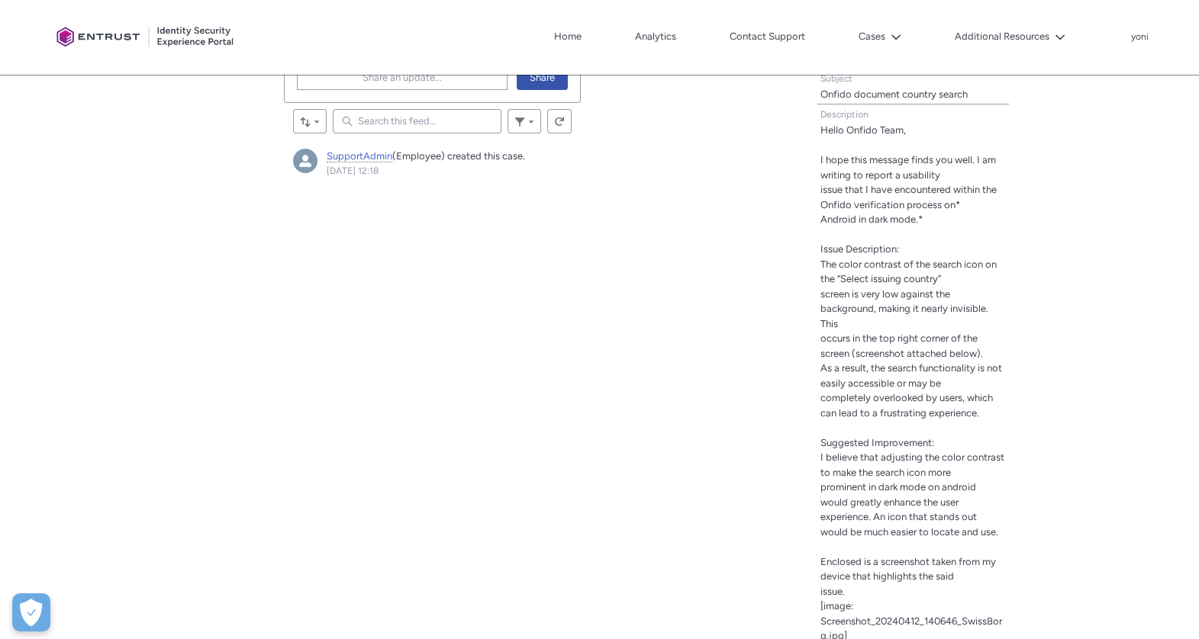
scroll to position [526, 0]
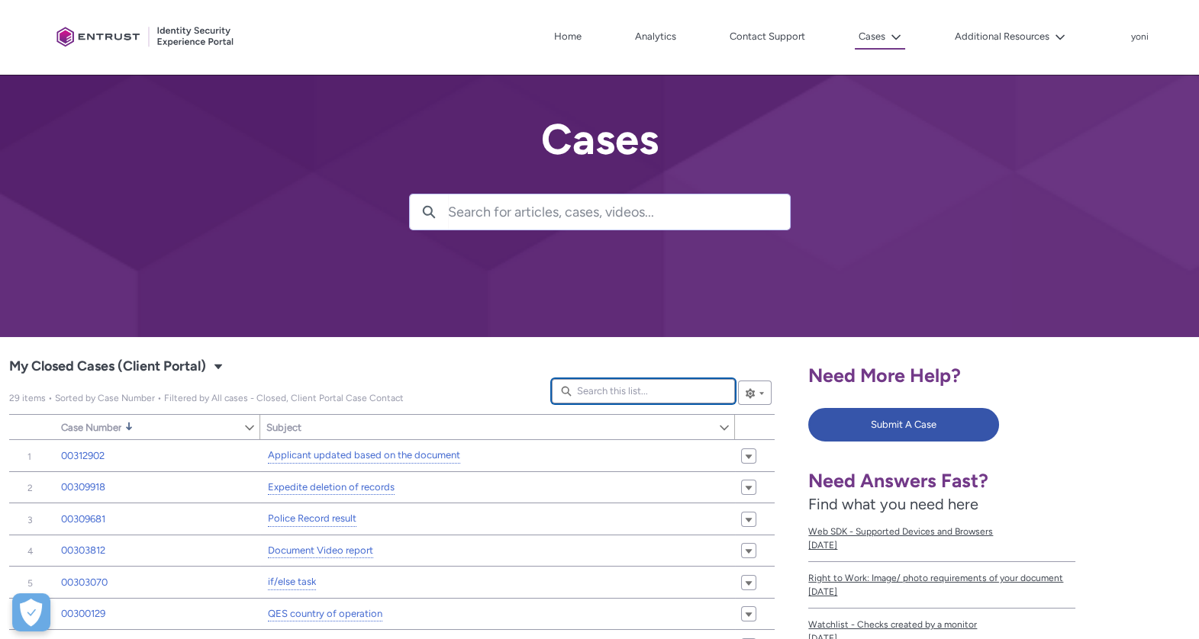
click at [620, 387] on input "Search this list..." at bounding box center [643, 391] width 183 height 24
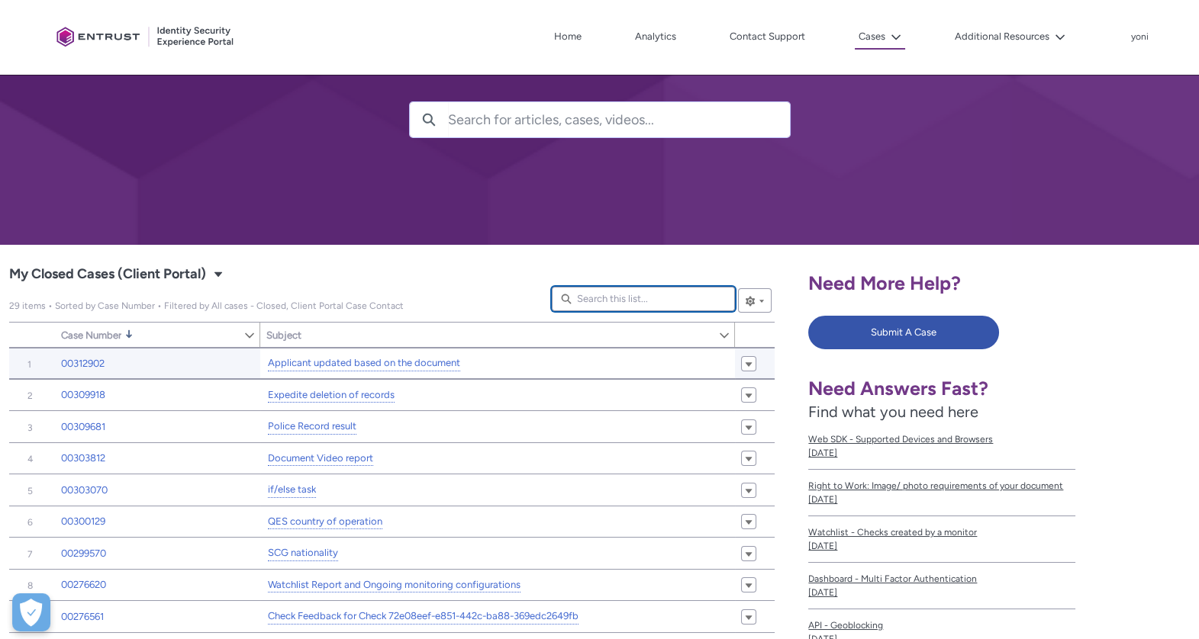
scroll to position [94, 0]
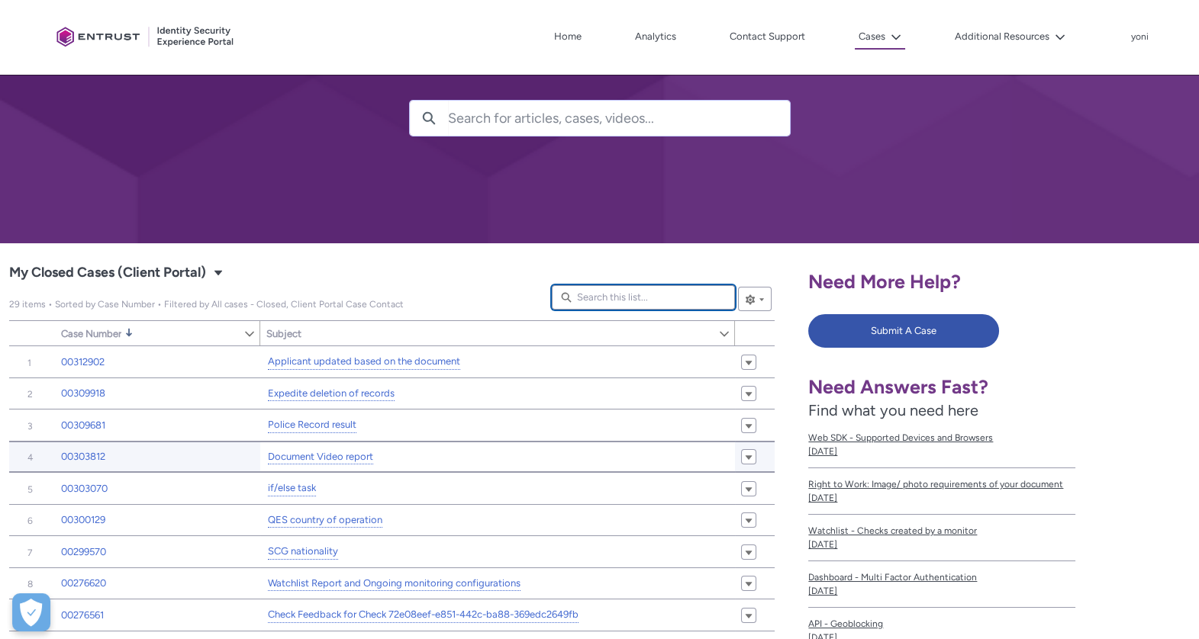
type lightning-primitive-input-simple "n"
type input "n"
type lightning-primitive-input-simple "no"
type input "no"
type lightning-primitive-input-simple "not"
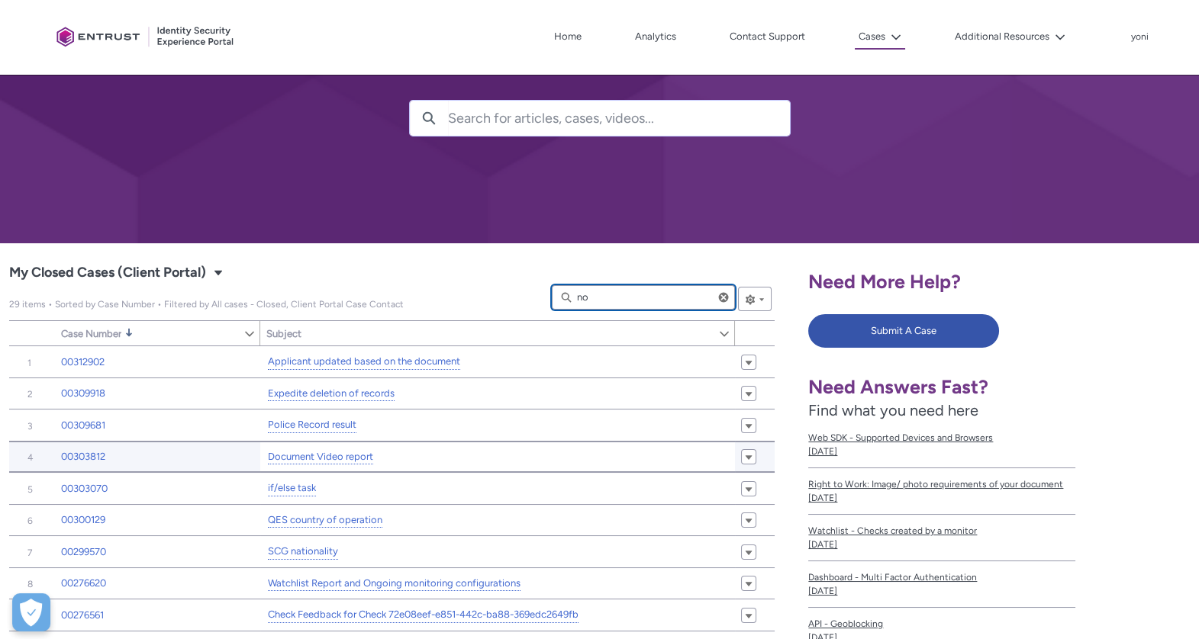
type input "not"
type lightning-primitive-input-simple "not"
type input "not"
type lightning-primitive-input-simple "not s"
type input "not s"
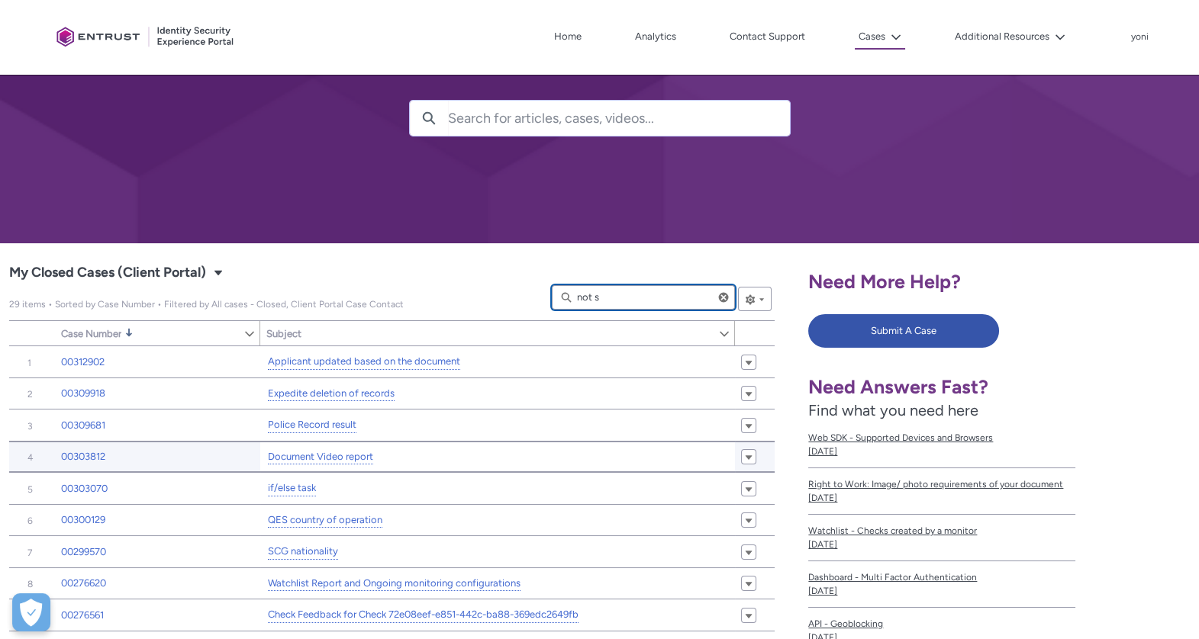
type lightning-primitive-input-simple "not si"
type input "not si"
type lightning-primitive-input-simple "not s"
type input "not s"
type lightning-primitive-input-simple "not"
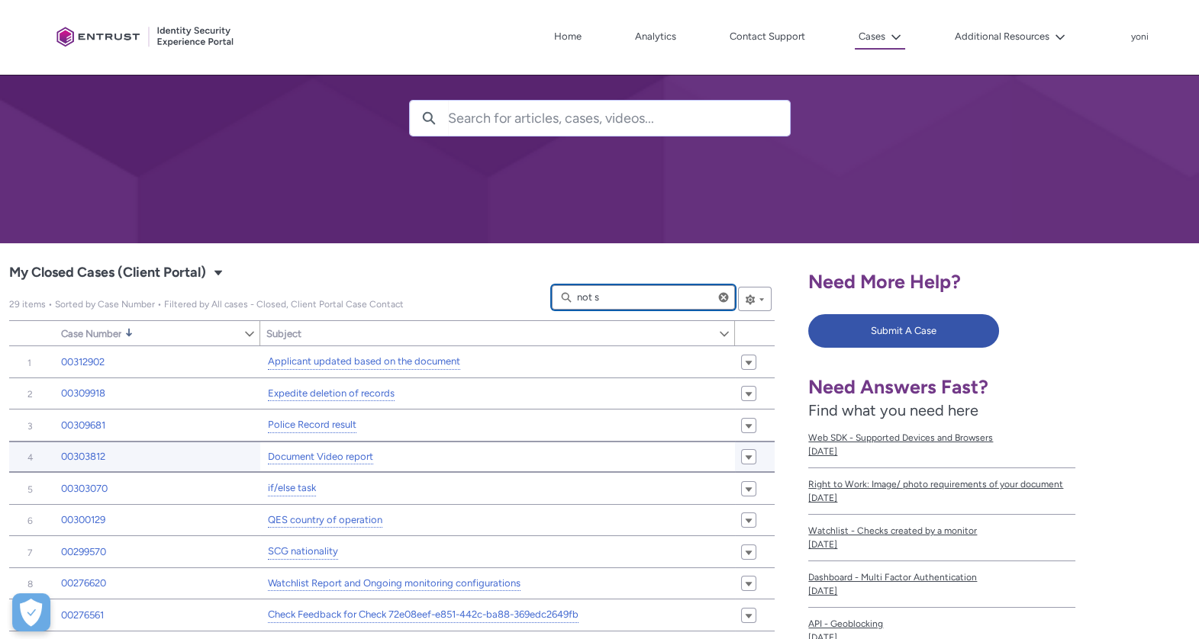
type input "not"
type lightning-primitive-input-simple "not v"
type input "not v"
type lightning-primitive-input-simple "not vi"
type input "not vi"
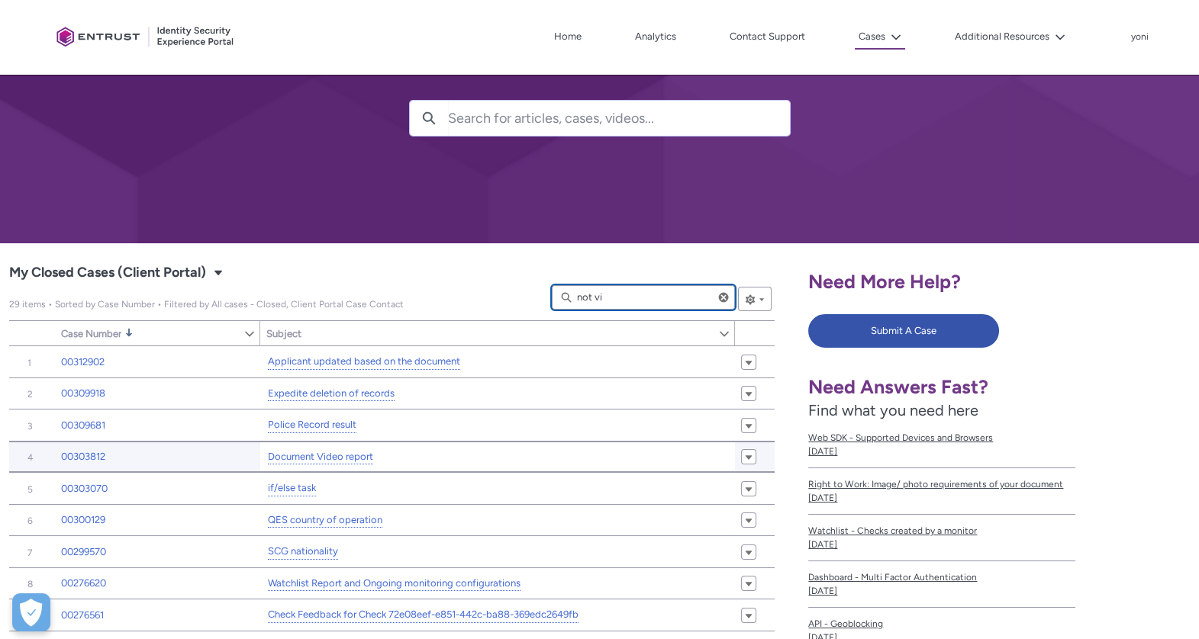
type lightning-primitive-input-simple "not vis"
type input "not vis"
type lightning-primitive-input-simple "not visi"
type input "not visi"
type lightning-primitive-input-simple "not visib"
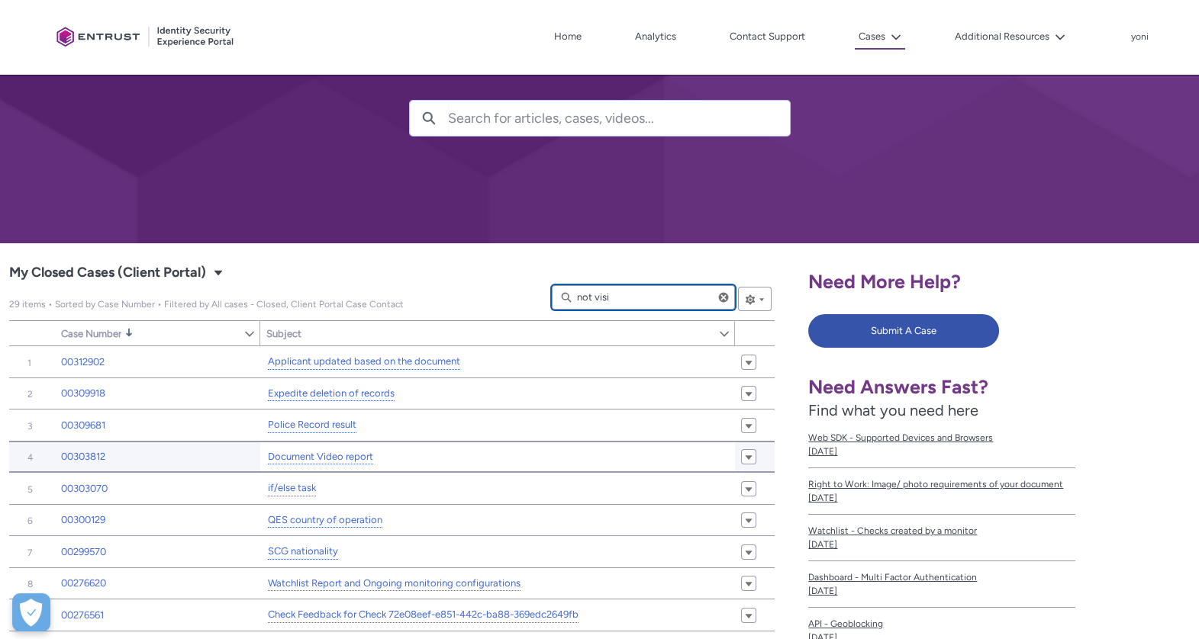
type input "not visib"
type lightning-primitive-input-simple "not visibl"
type input "not visibl"
type lightning-primitive-input-simple "not visible"
type input "not visible"
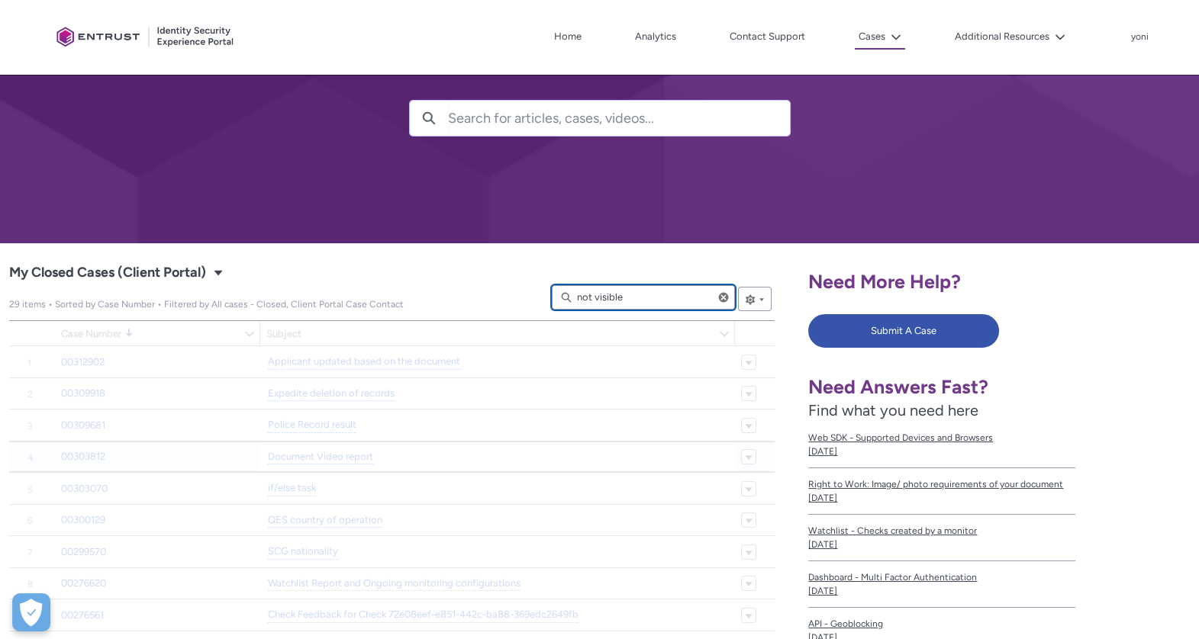
type input "446"
type input "445"
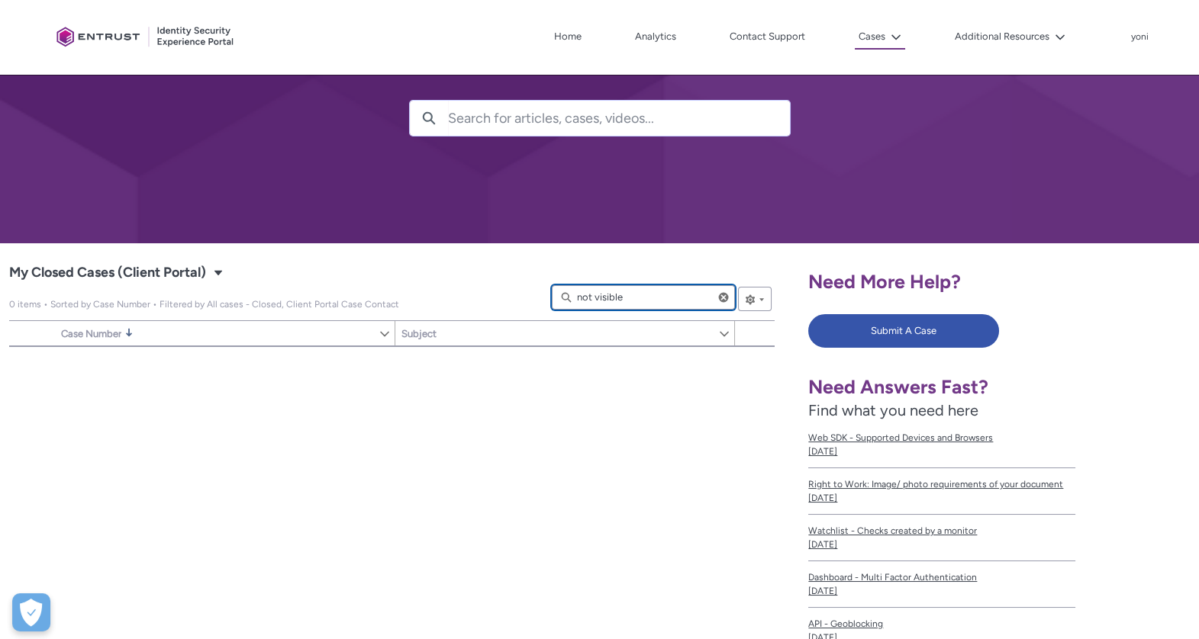
click at [595, 292] on input "not visible" at bounding box center [643, 297] width 183 height 24
type lightning-primitive-input-simple "r"
type input "r"
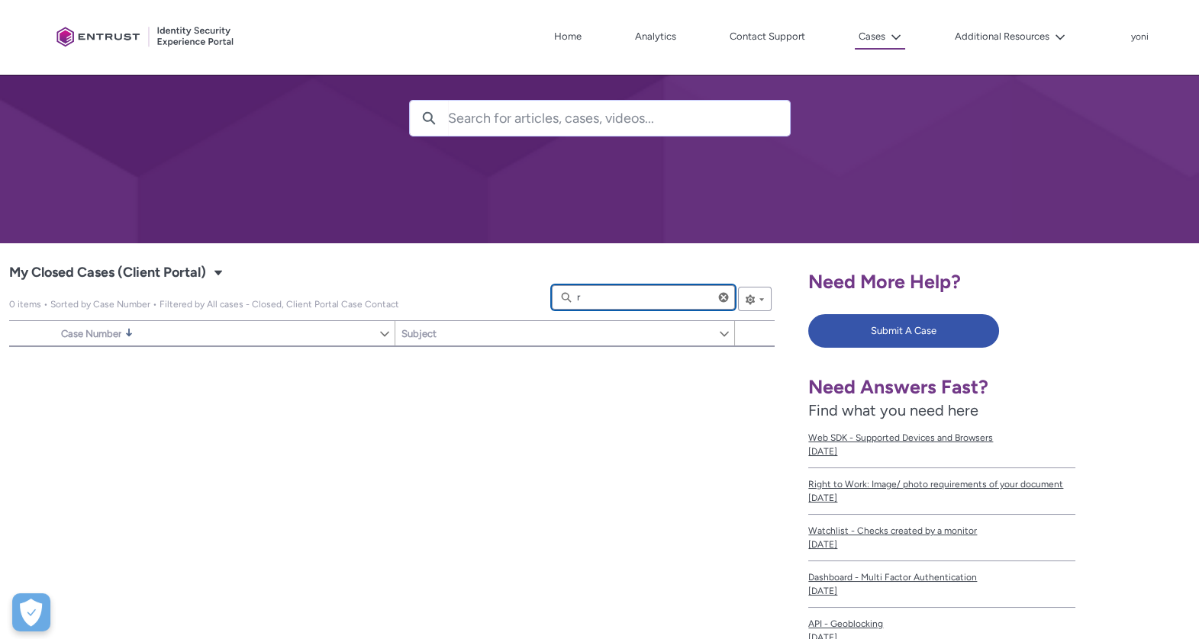
type lightning-primitive-input-simple "ro"
type input "ro"
type lightning-primitive-input-simple "roo"
type input "roo"
type lightning-primitive-input-simple "room"
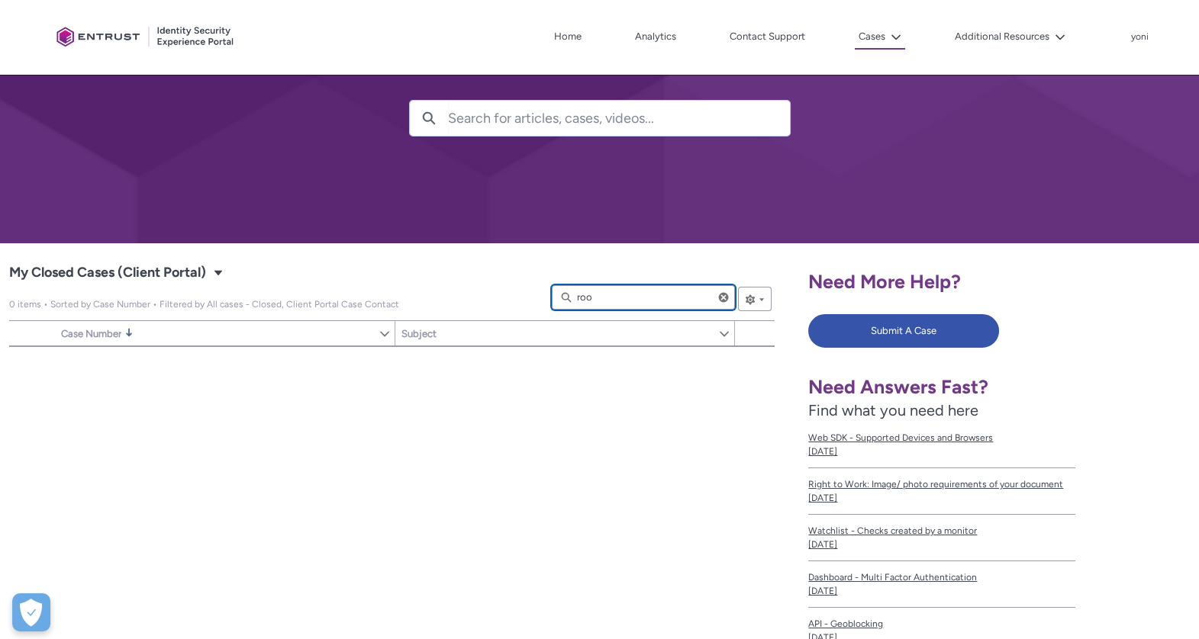
type input "room"
type lightning-primitive-input-simple "roo"
type input "roo"
type lightning-primitive-input-simple "ro"
type input "ro"
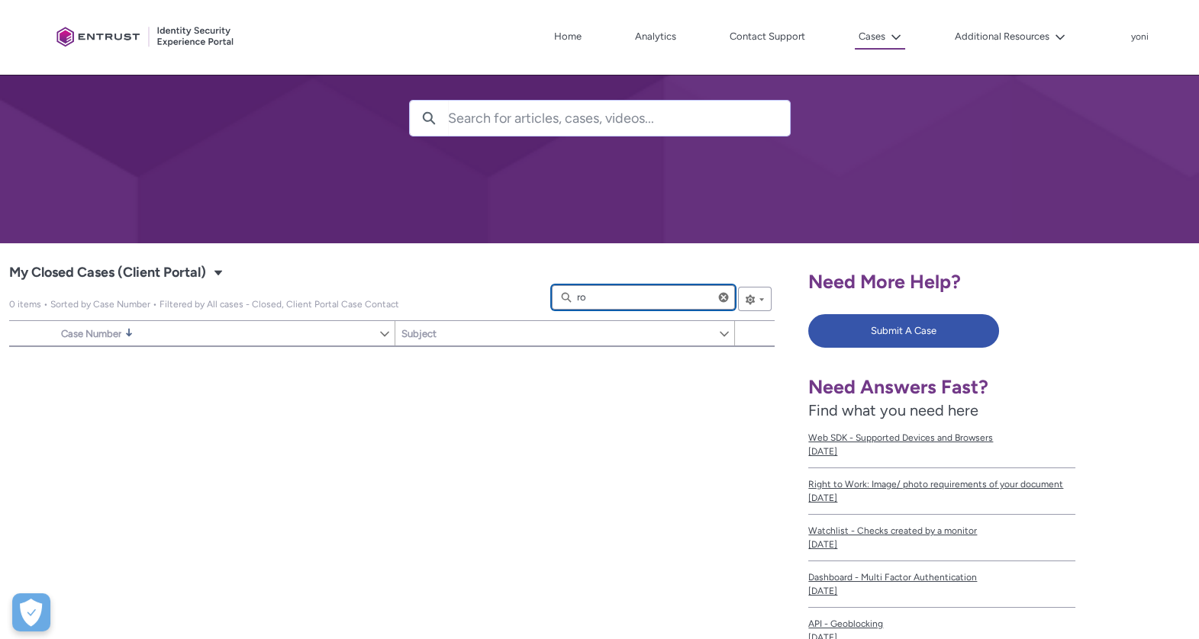
type lightning-primitive-input-simple "r"
type input "r"
type lightning-primitive-input-simple "l"
type input "l"
type lightning-primitive-input-simple "li"
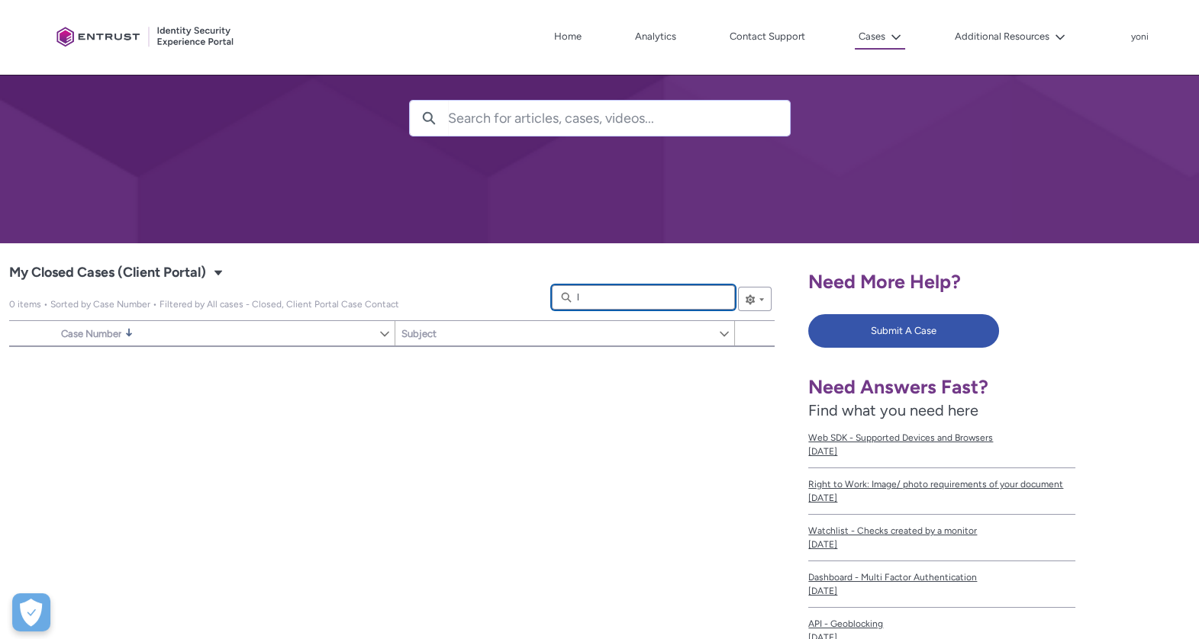
type input "li"
type lightning-primitive-input-simple "lig"
type input "lig"
type lightning-primitive-input-simple "ligh"
type input "ligh"
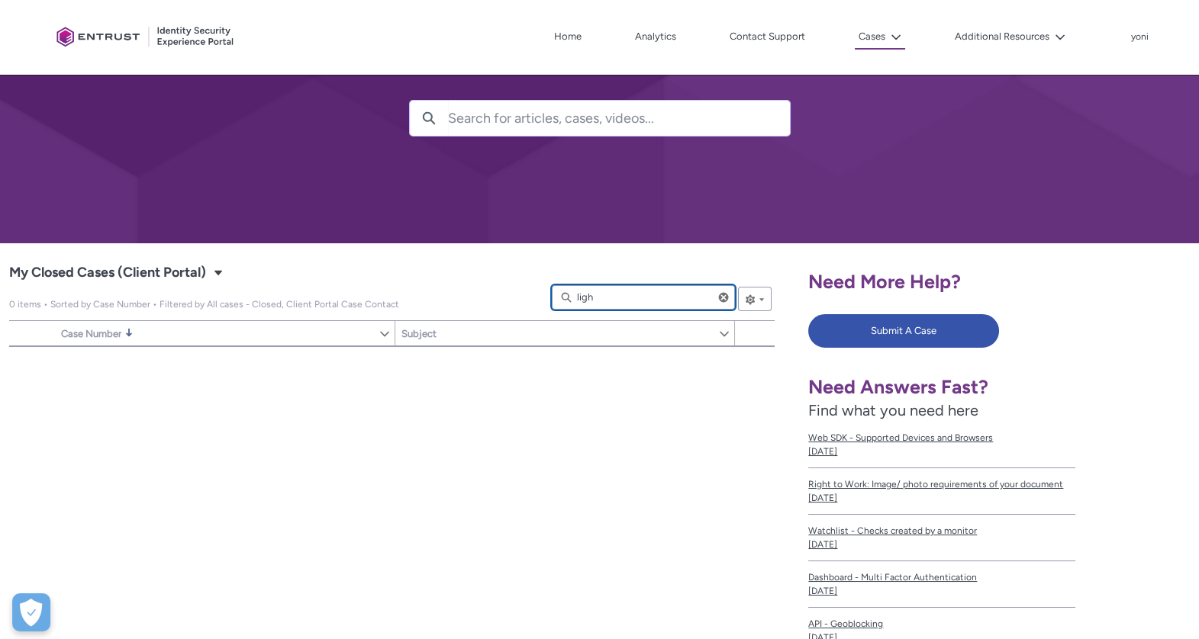
type lightning-primitive-input-simple "light"
type input "light"
type lightning-primitive-input-simple "ligh"
type input "ligh"
type lightning-primitive-input-simple "lig"
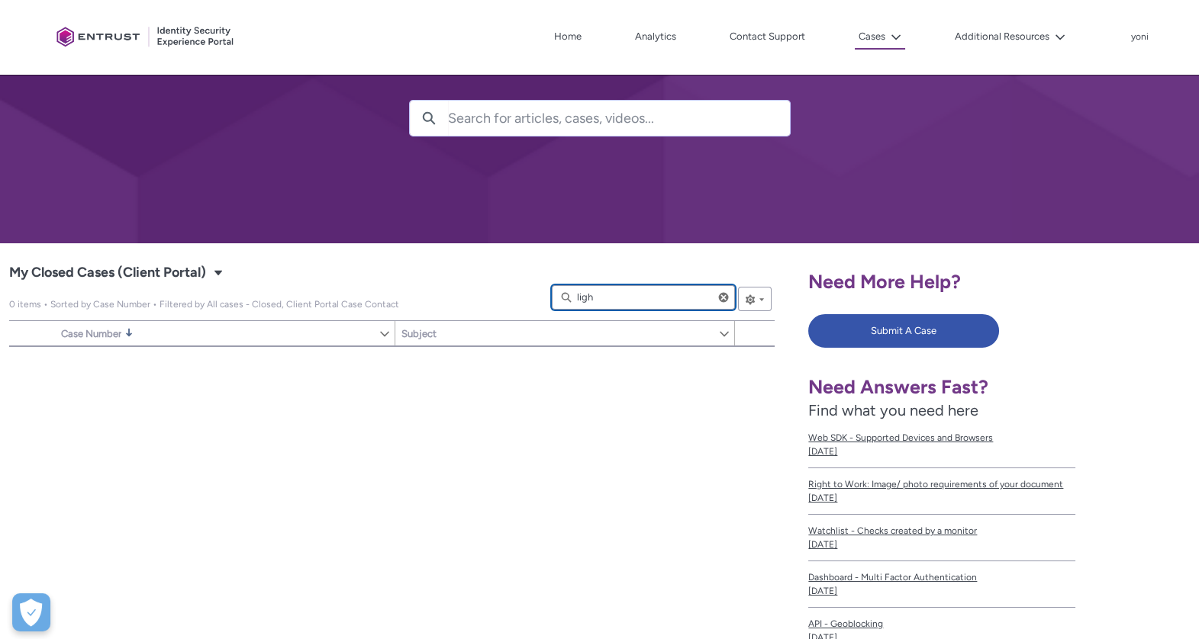
type input "lig"
type lightning-primitive-input-simple "li"
type input "li"
type lightning-primitive-input-simple "l"
type input "l"
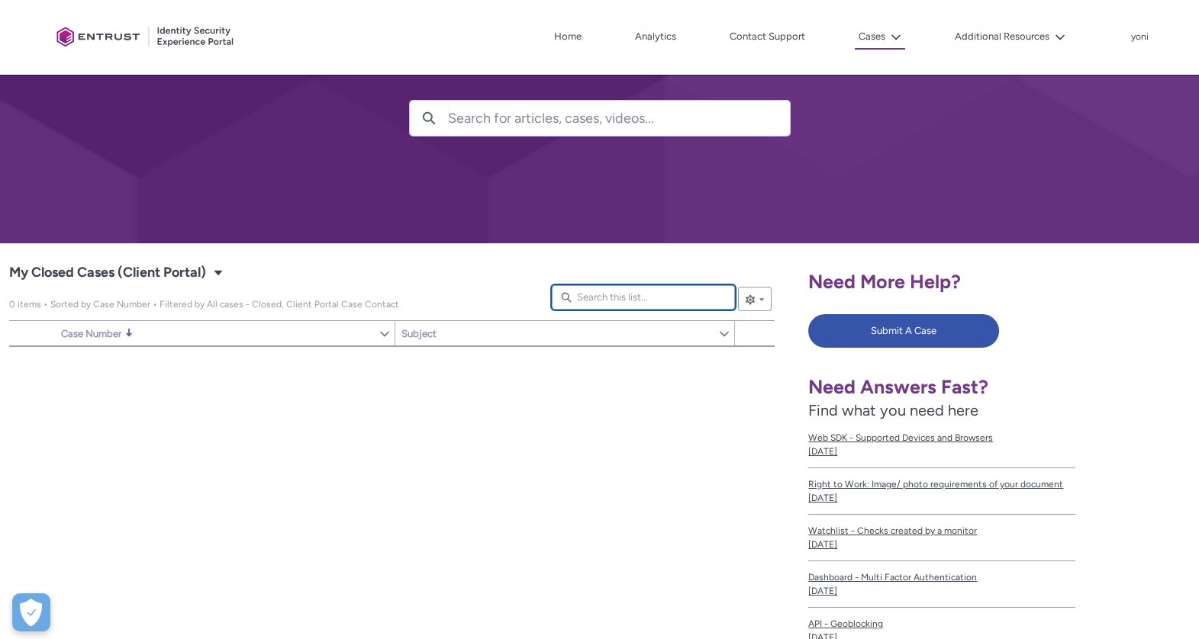
type lightning-primitive-input-simple "d"
type input "d"
type lightning-primitive-input-simple "f"
type input "f"
type lightning-primitive-input-simple "fa"
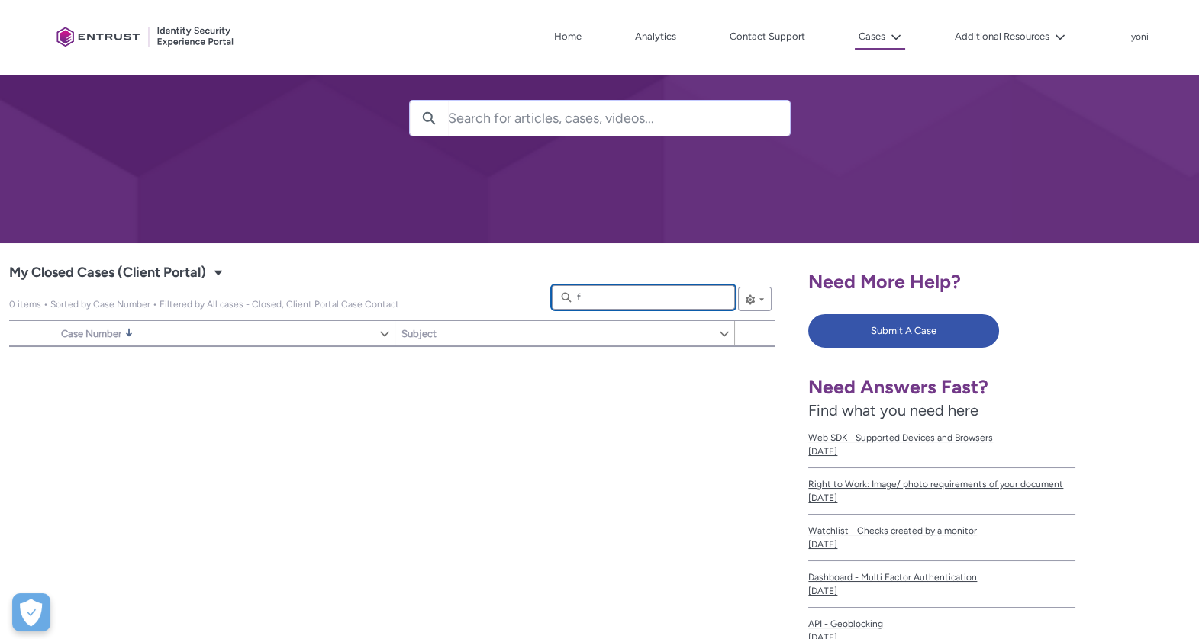
type input "fa"
type lightning-primitive-input-simple "fac"
type input "fac"
type lightning-primitive-input-simple "face"
type input "face"
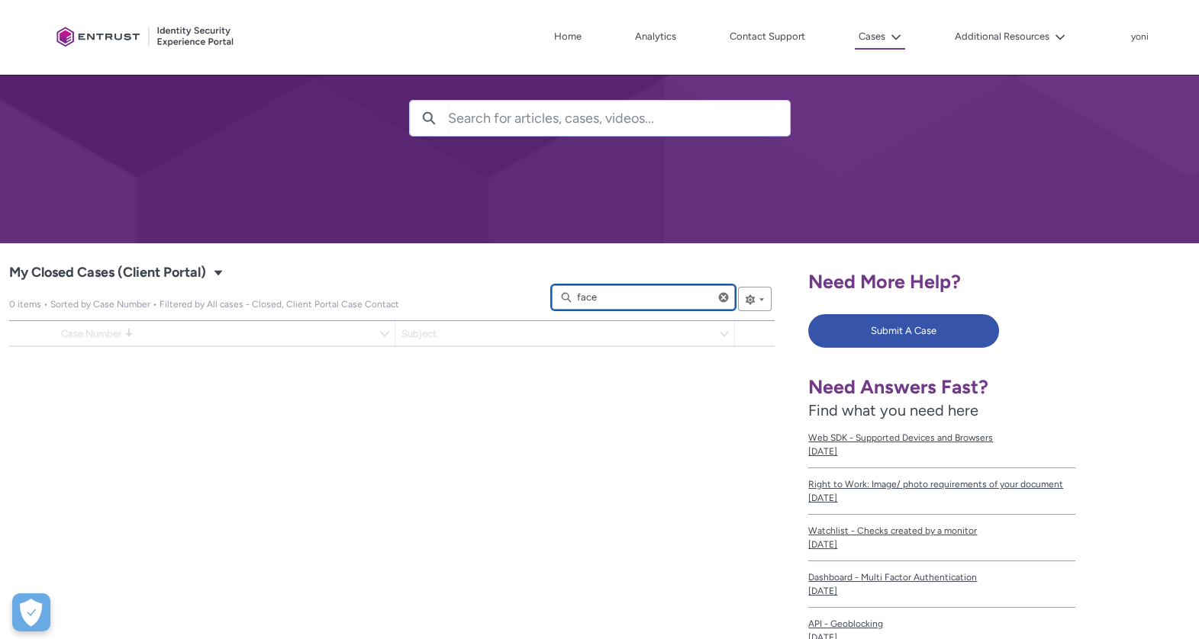
type input "391"
type input "500"
type lightning-primitive-input-simple "fac"
type input "fac"
type lightning-primitive-input-simple "fa"
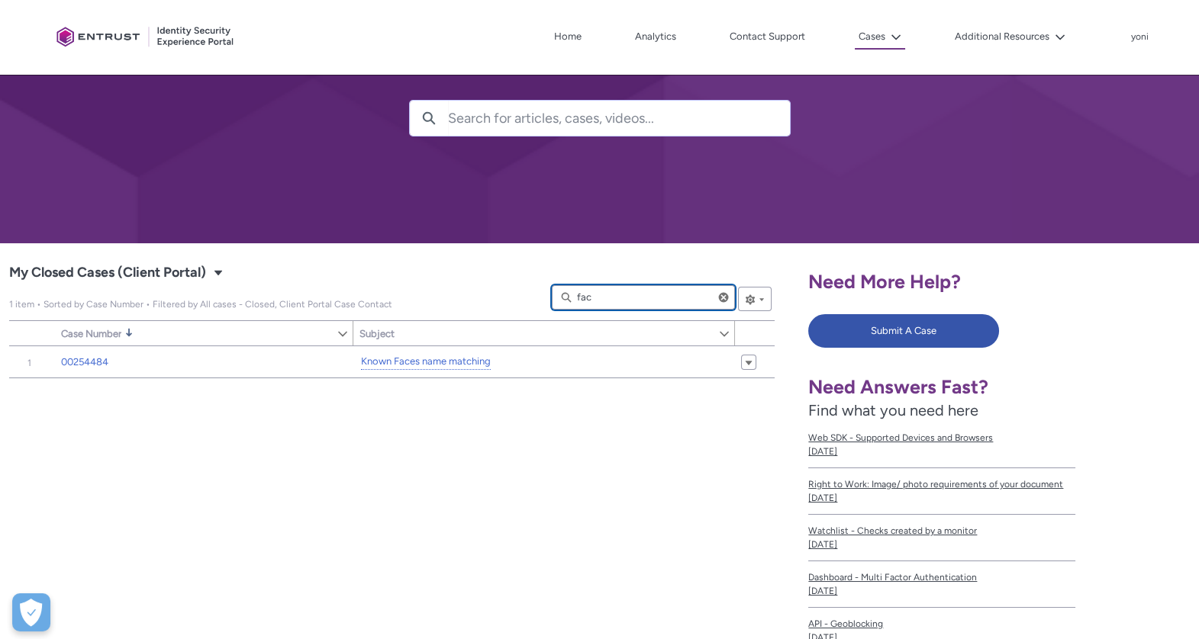
type input "fa"
type lightning-primitive-input-simple "f"
type input "f"
type input "269"
type input "622"
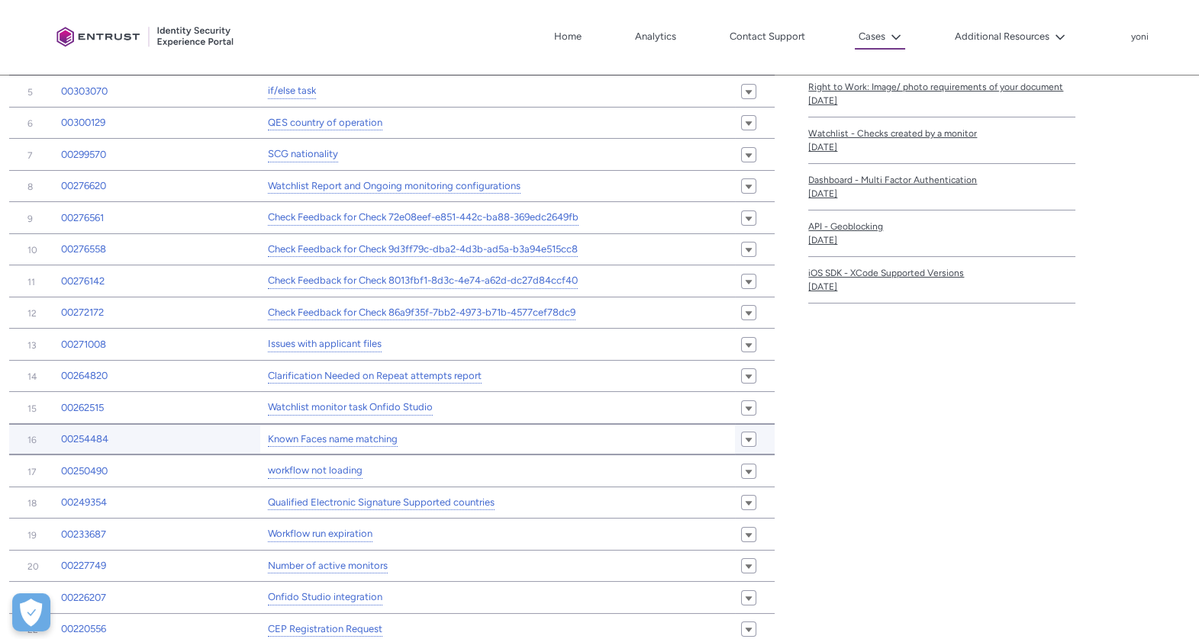
scroll to position [485, 0]
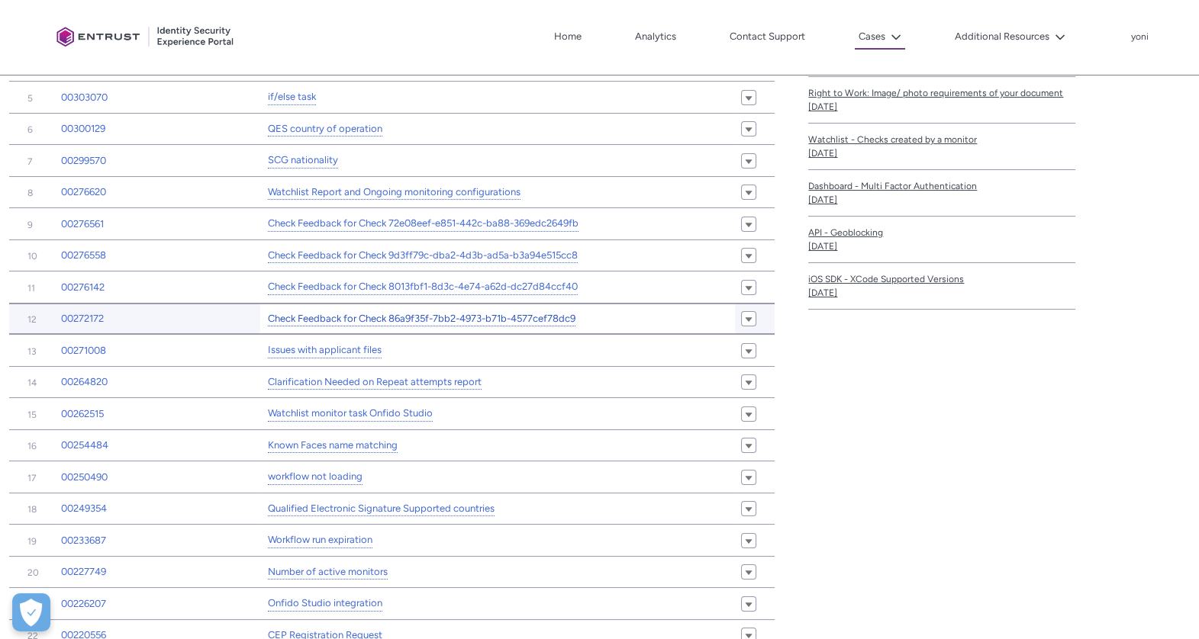
click at [478, 315] on link "Check Feedback for Check 86a9f35f-7bb2-4973-b71b-4577cef78dc9" at bounding box center [421, 319] width 307 height 16
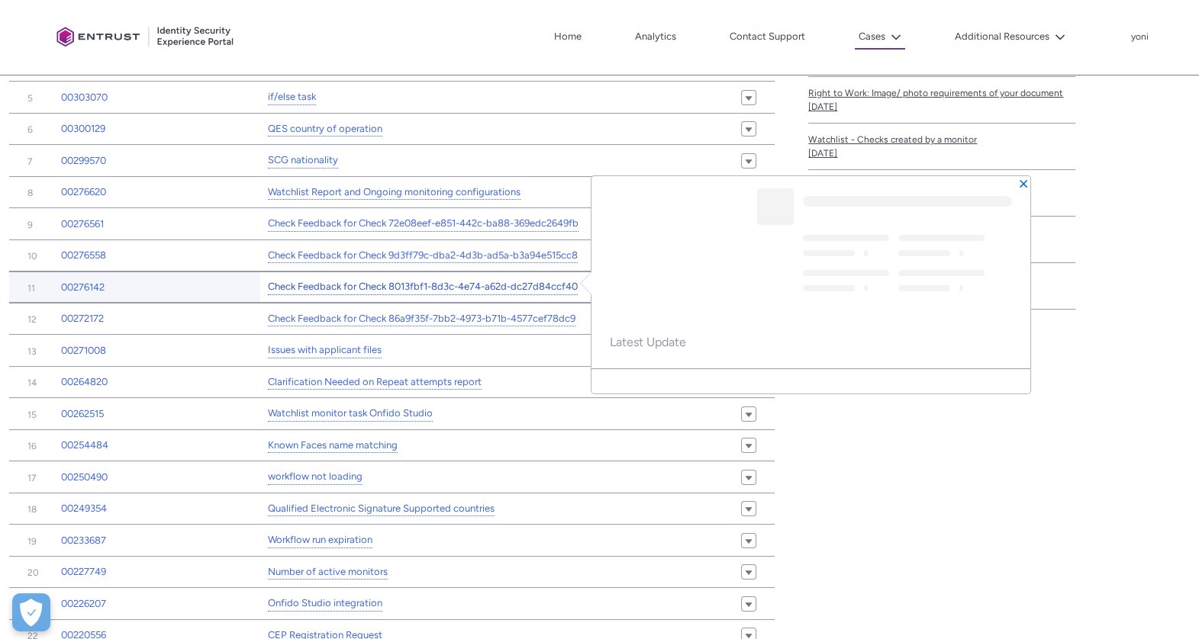
click at [485, 290] on link "Check Feedback for Check 8013fbf1-8d3c-4e74-a62d-dc27d84ccf40" at bounding box center [423, 287] width 310 height 16
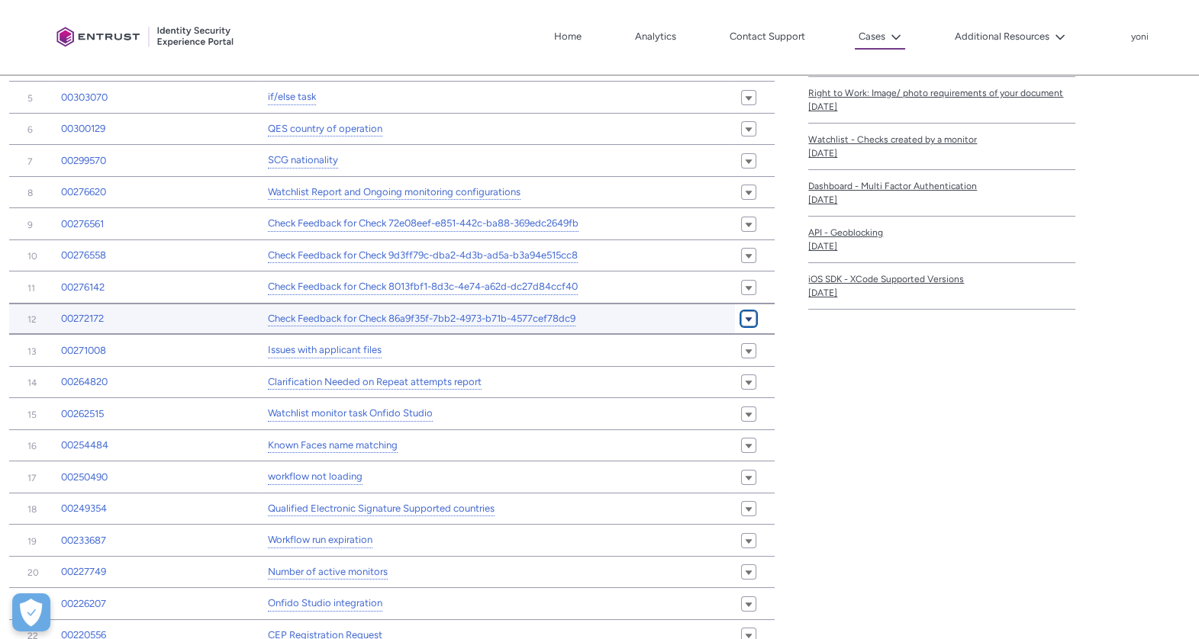
click at [745, 313] on span "My Closed Cases (Client Portal)" at bounding box center [748, 318] width 9 height 11
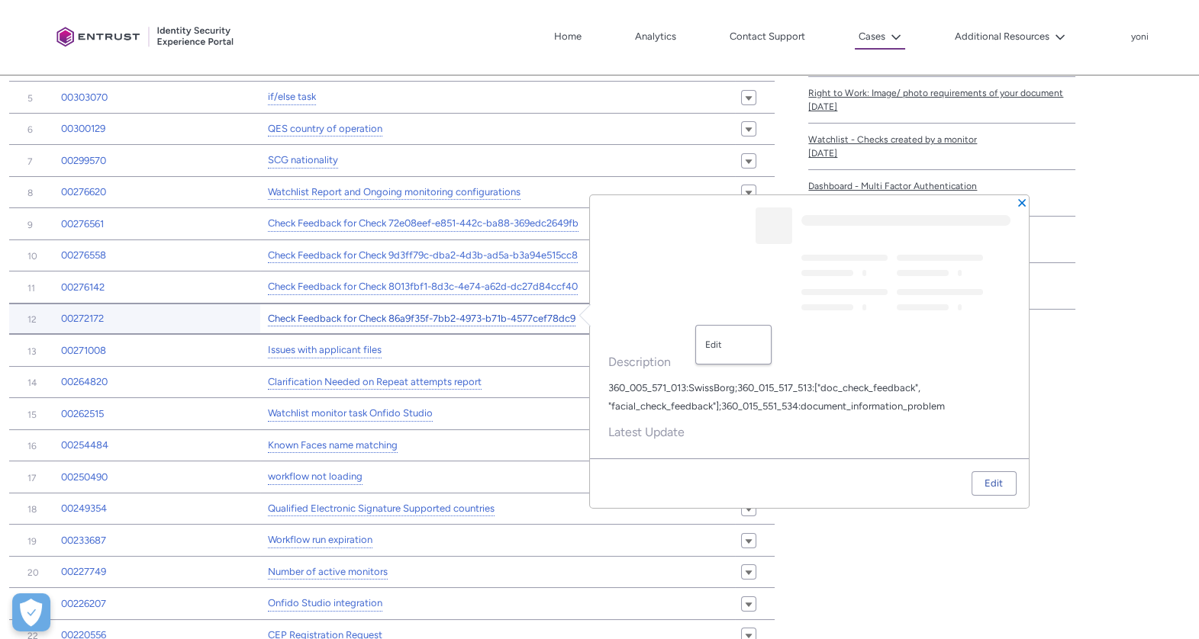
click at [534, 314] on link "Check Feedback for Check 86a9f35f-7bb2-4973-b71b-4577cef78dc9" at bounding box center [421, 319] width 307 height 16
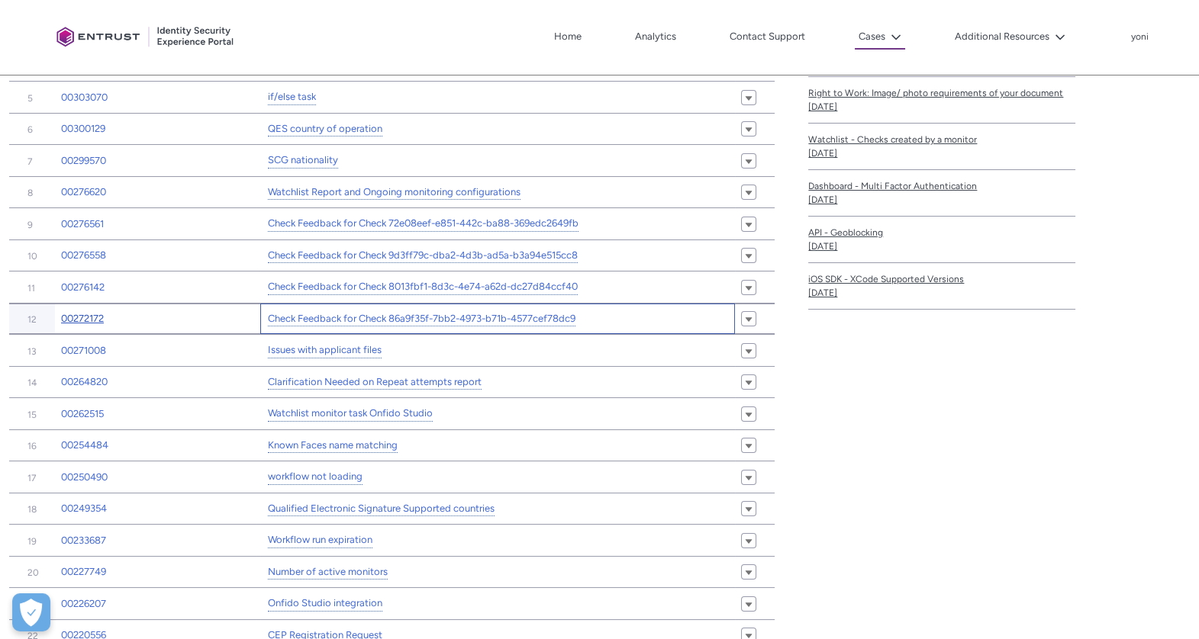
click at [89, 317] on link "00272172" at bounding box center [82, 318] width 43 height 15
click at [408, 317] on link "Check Feedback for Check 86a9f35f-7bb2-4973-b71b-4577cef78dc9" at bounding box center [421, 319] width 307 height 16
